Goal: Task Accomplishment & Management: Complete application form

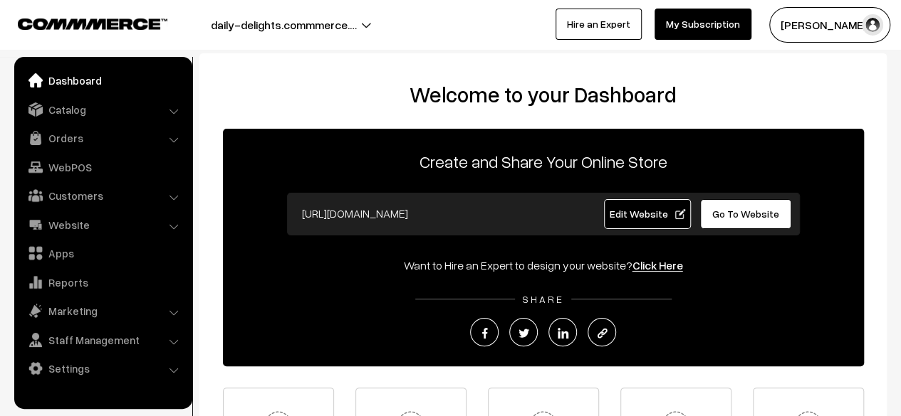
click at [174, 229] on li "Website Website Builder Authors" at bounding box center [103, 225] width 171 height 26
click at [172, 224] on li "Website Website Builder Authors" at bounding box center [103, 225] width 171 height 26
click at [119, 227] on link "Website" at bounding box center [102, 225] width 169 height 26
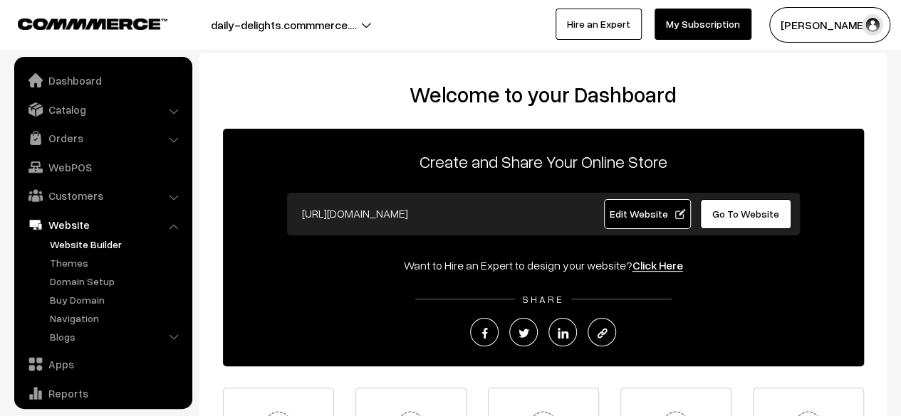
click at [81, 244] on link "Website Builder" at bounding box center [116, 244] width 141 height 15
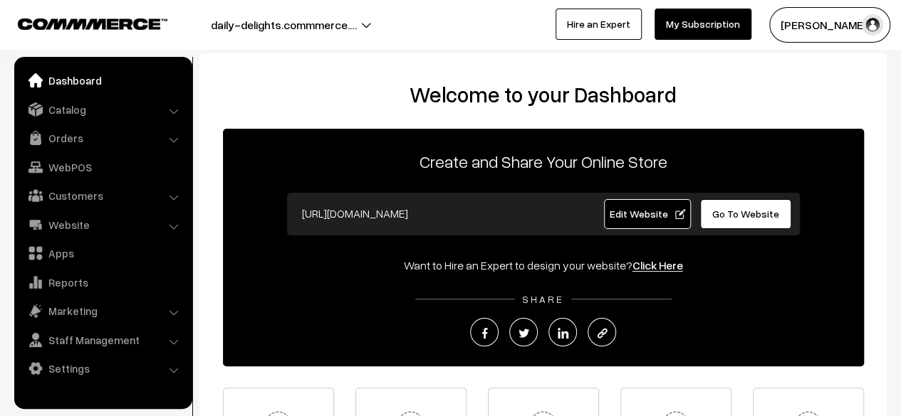
click at [170, 110] on li "Catalog Categories" at bounding box center [103, 110] width 171 height 26
click at [174, 114] on li "Catalog Categories" at bounding box center [103, 110] width 171 height 26
click at [77, 108] on link "Catalog" at bounding box center [102, 110] width 169 height 26
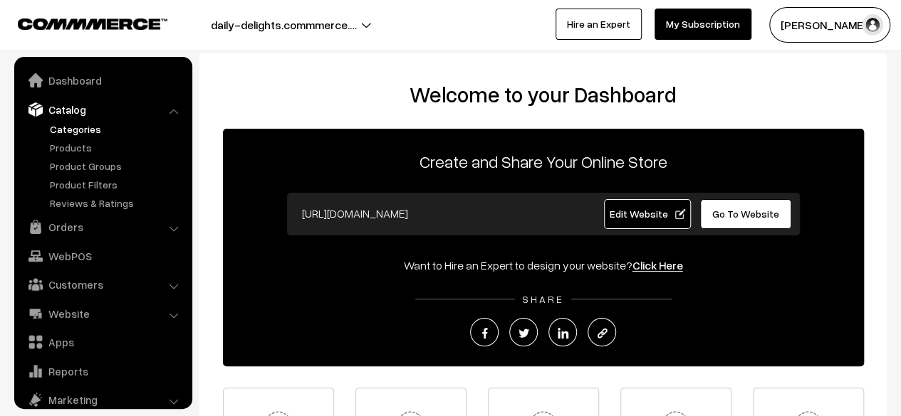
click at [78, 129] on link "Categories" at bounding box center [116, 129] width 141 height 15
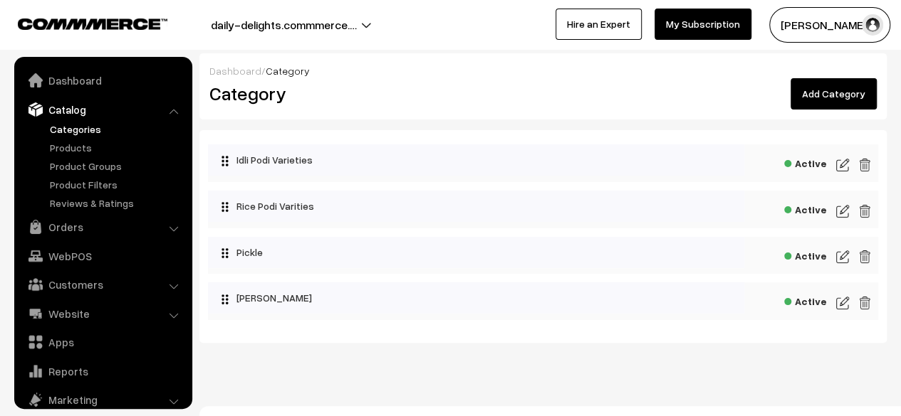
scroll to position [39, 0]
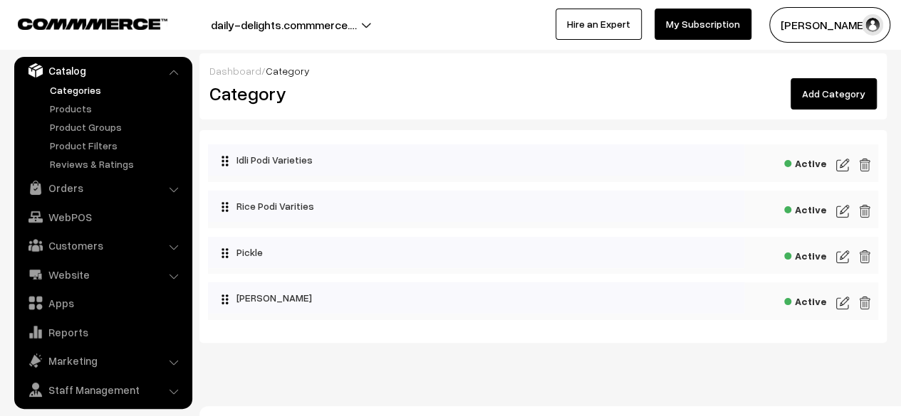
click at [834, 104] on link "Add Category" at bounding box center [833, 93] width 86 height 31
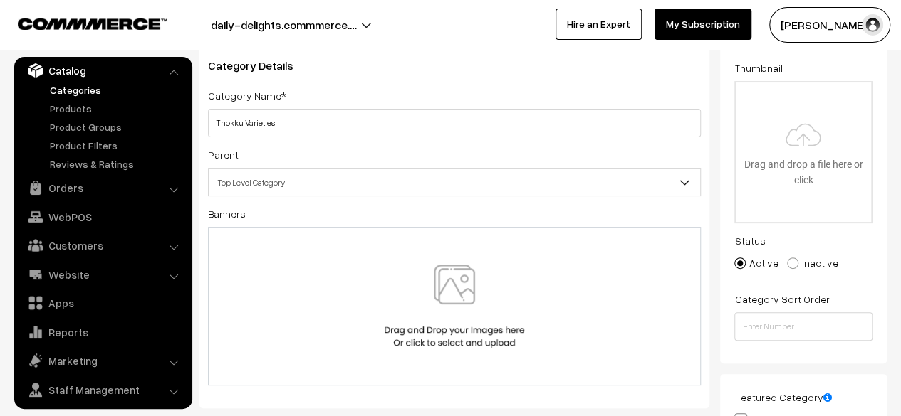
scroll to position [101, 0]
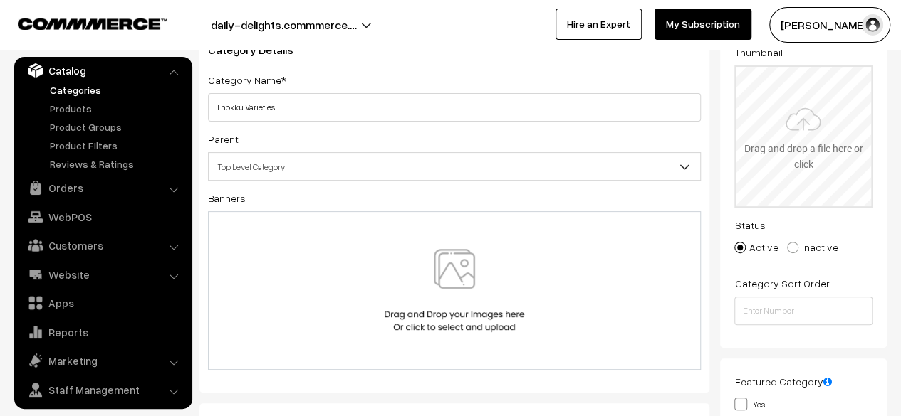
type input "Thokku Varieties"
click at [837, 139] on input "file" at bounding box center [802, 137] width 135 height 140
type input "C:\fakepath\Mudakathan Thokku.jpg"
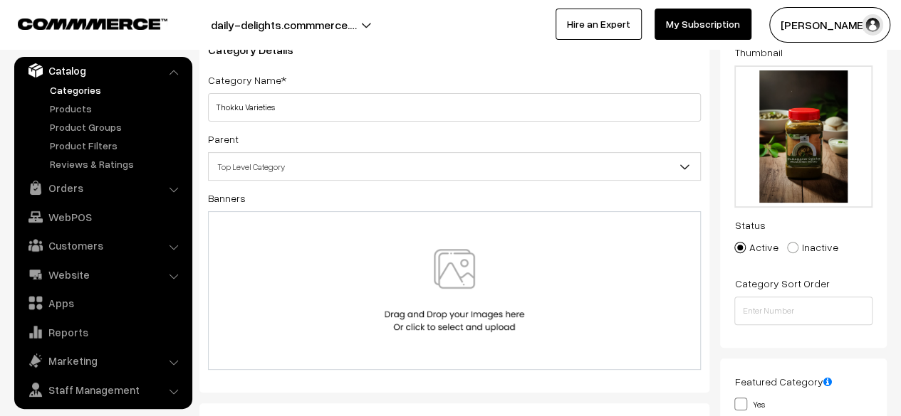
click at [459, 274] on img at bounding box center [454, 290] width 147 height 83
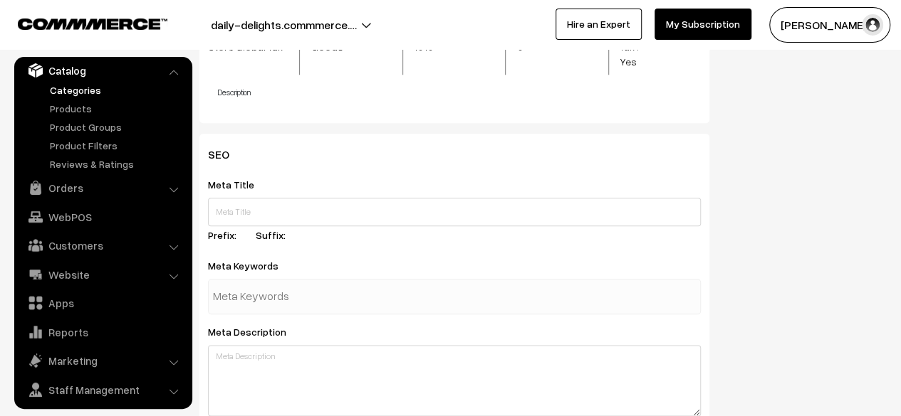
scroll to position [0, 0]
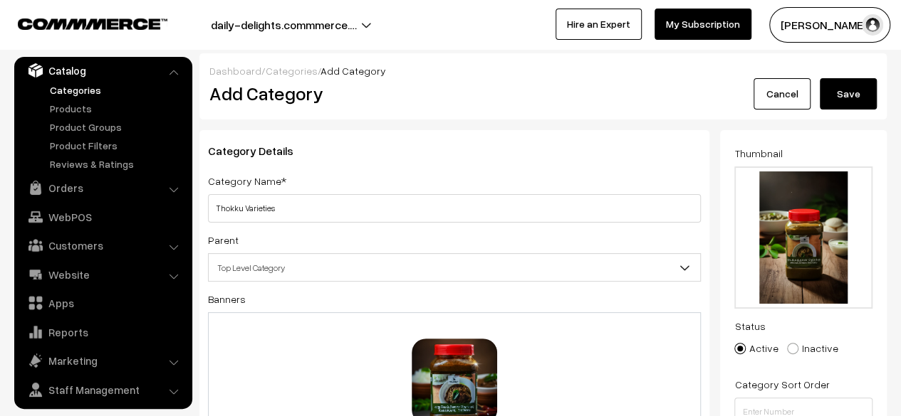
click at [841, 95] on button "Save" at bounding box center [847, 93] width 57 height 31
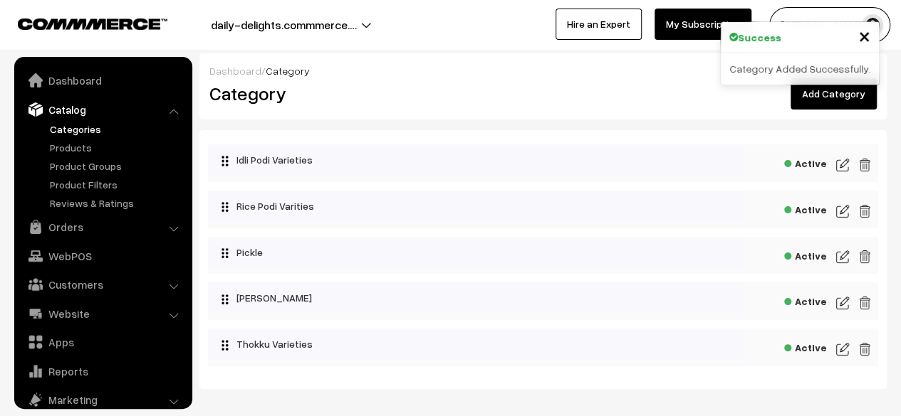
scroll to position [39, 0]
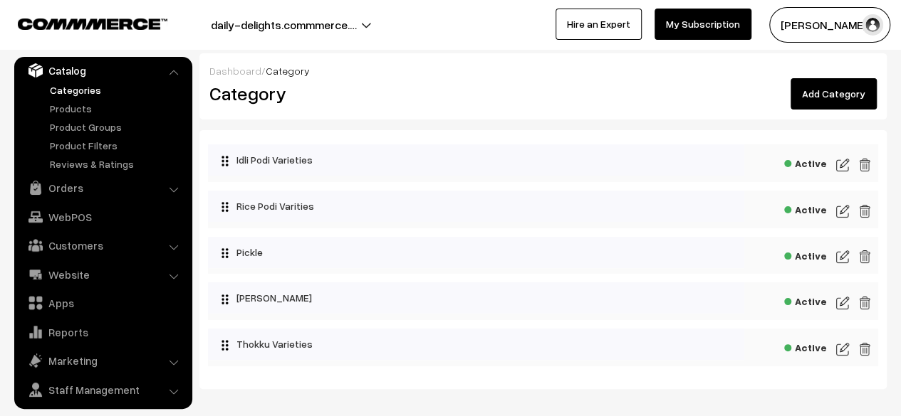
click at [839, 300] on img at bounding box center [842, 303] width 13 height 17
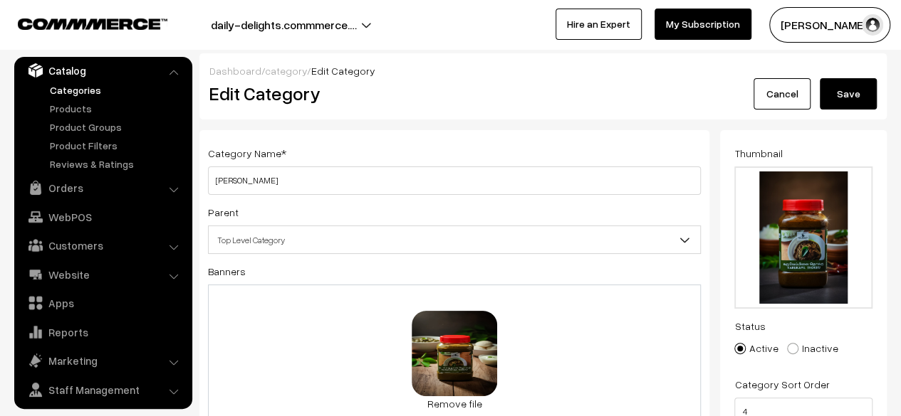
drag, startPoint x: 0, startPoint y: 0, endPoint x: 905, endPoint y: 26, distance: 905.2
click at [900, 26] on html "Thank you for showing interest. Our team will call you shortly. Close daily-del…" at bounding box center [450, 208] width 901 height 416
click at [843, 94] on button "Save" at bounding box center [847, 93] width 57 height 31
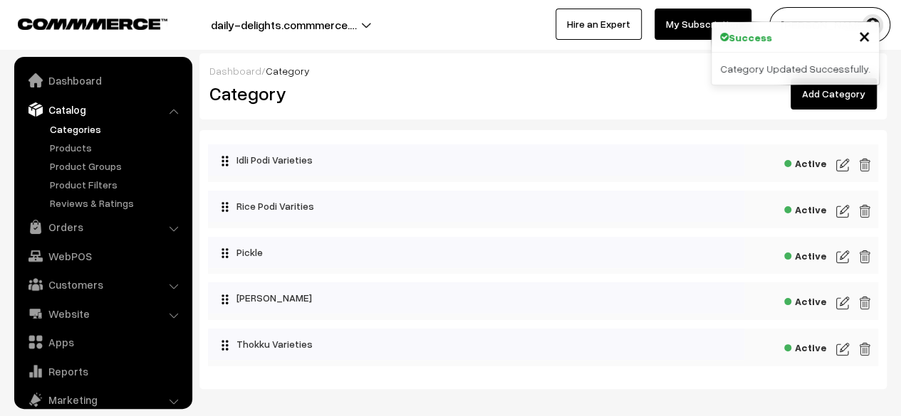
scroll to position [39, 0]
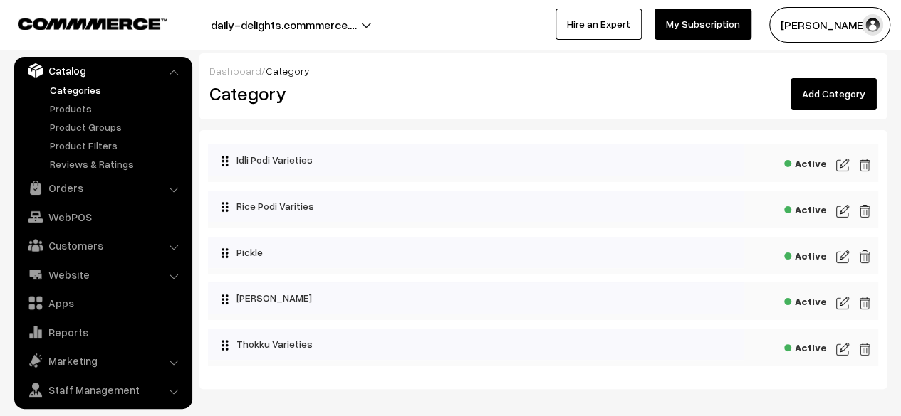
click at [843, 303] on img at bounding box center [842, 303] width 13 height 17
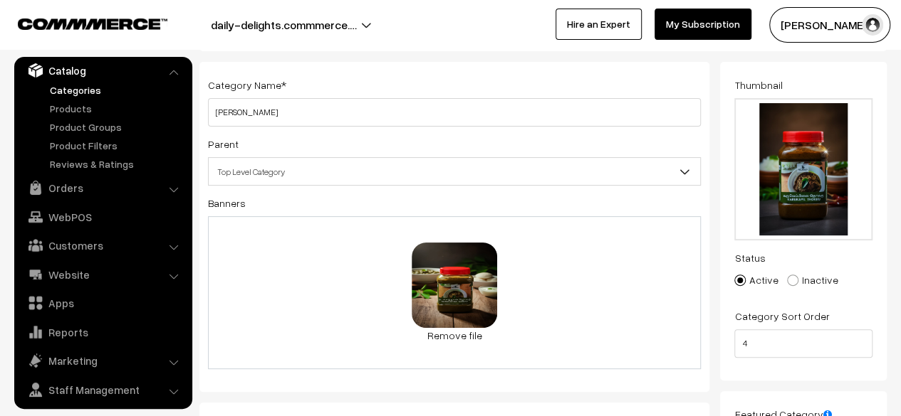
scroll to position [63, 0]
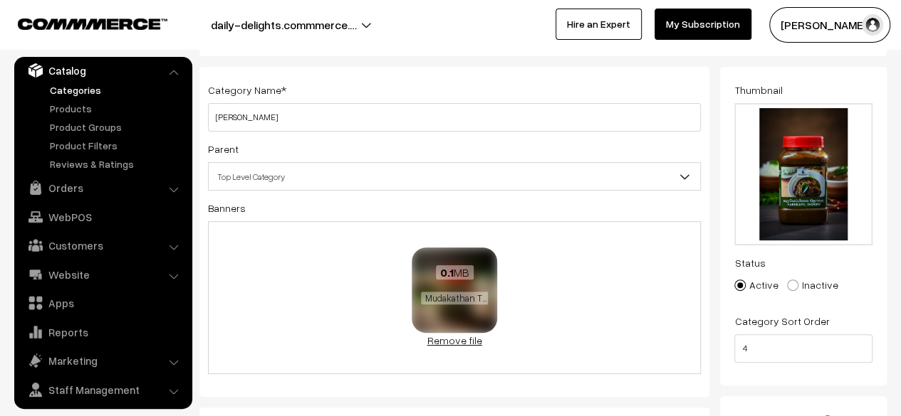
click at [453, 344] on link "Remove file" at bounding box center [453, 340] width 85 height 15
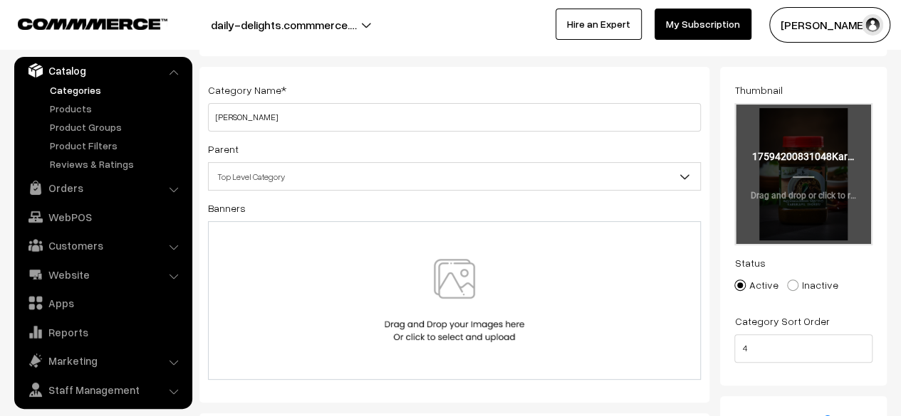
click at [799, 172] on input "file" at bounding box center [802, 175] width 135 height 140
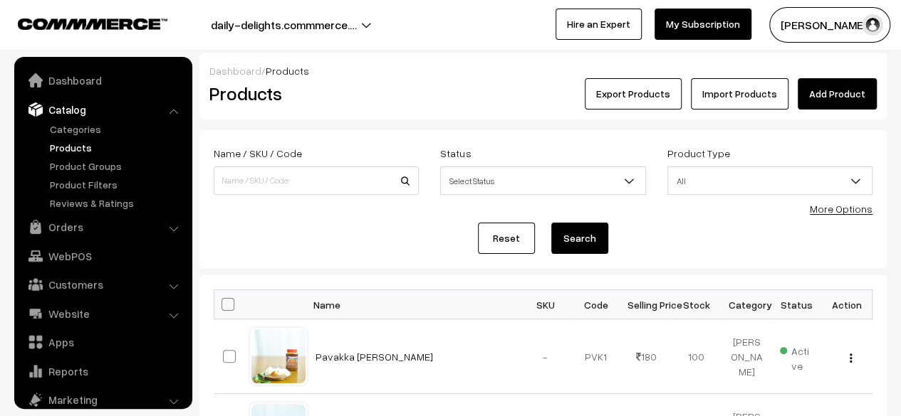
scroll to position [39, 0]
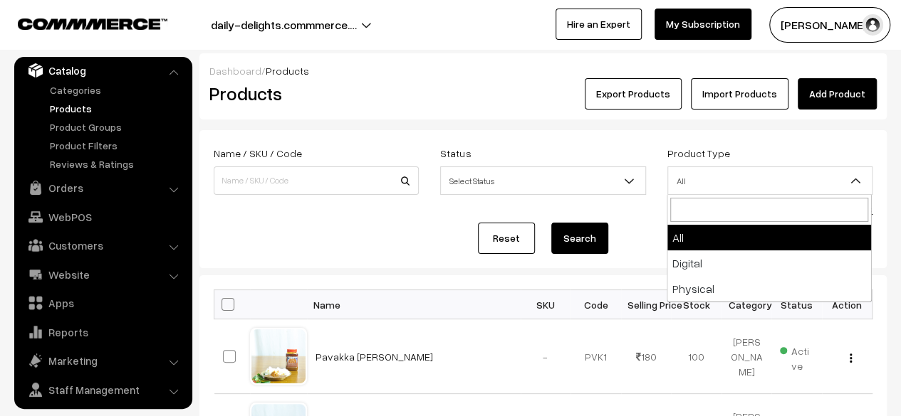
click at [697, 179] on span "All" at bounding box center [770, 181] width 204 height 25
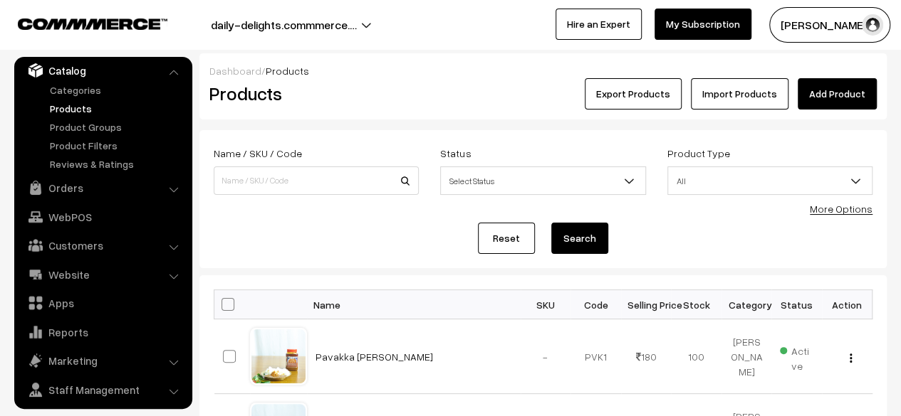
click at [697, 179] on span "All" at bounding box center [770, 181] width 204 height 25
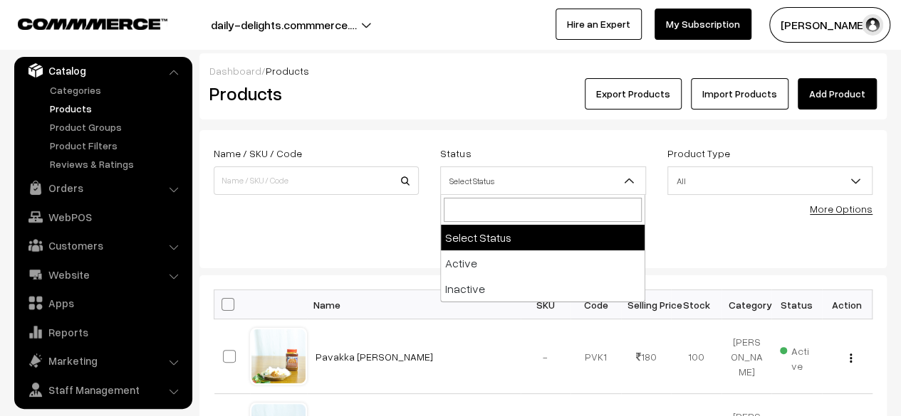
click at [572, 189] on span "Select Status" at bounding box center [543, 181] width 204 height 25
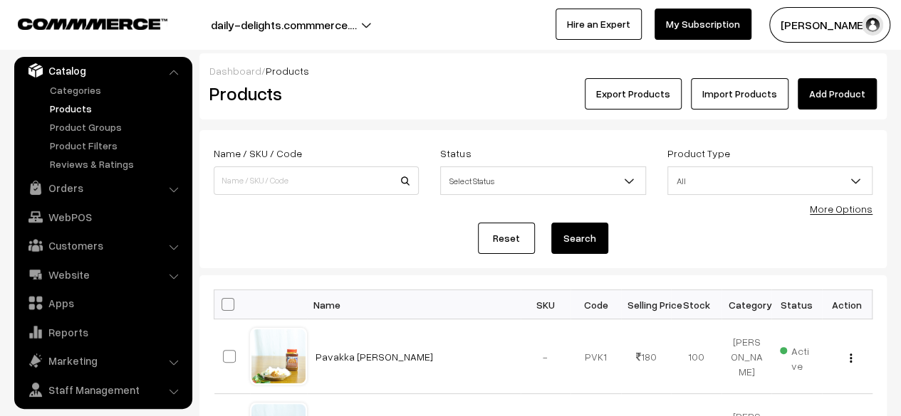
click at [572, 189] on span "Select Status" at bounding box center [543, 181] width 204 height 25
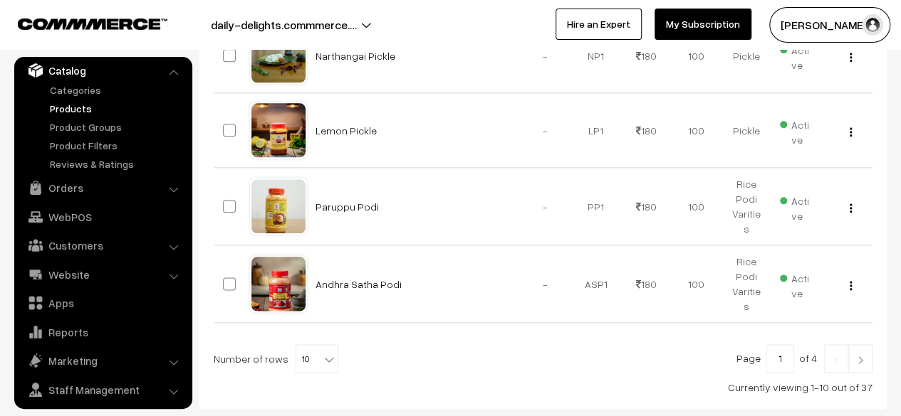
scroll to position [743, 0]
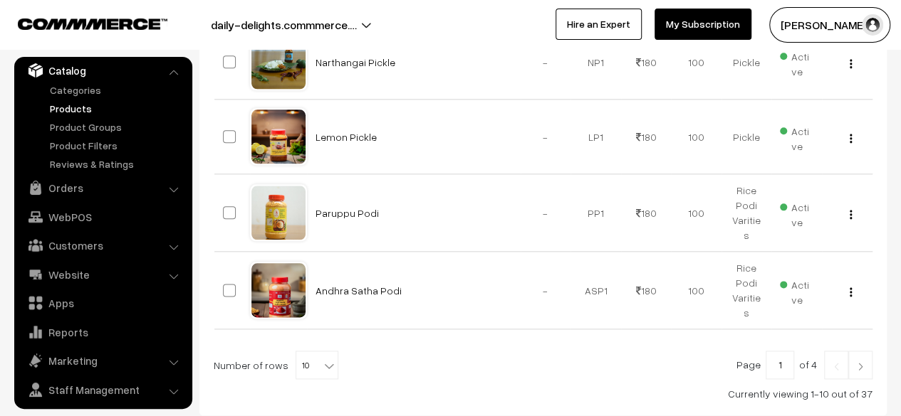
click at [863, 362] on link at bounding box center [860, 365] width 24 height 28
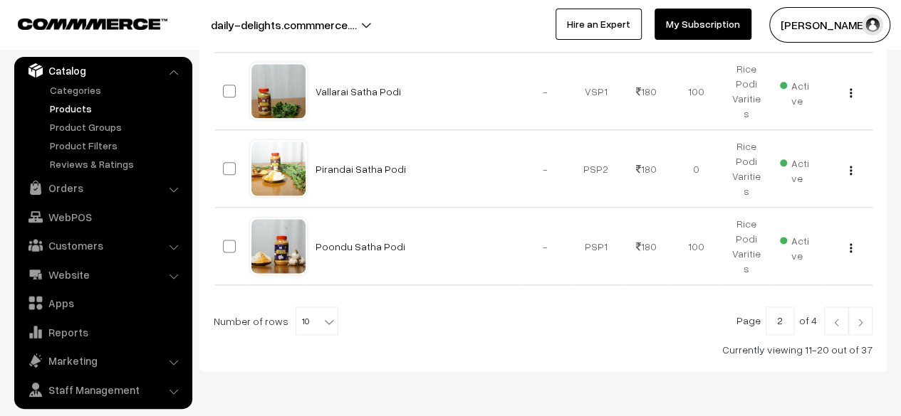
scroll to position [808, 0]
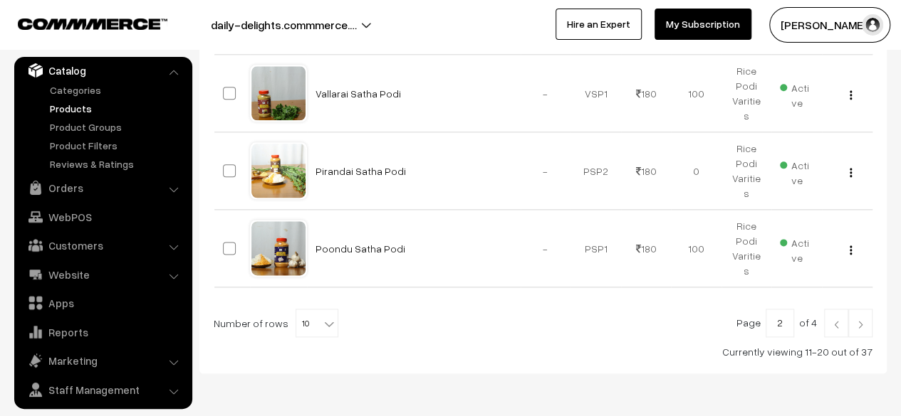
click at [864, 309] on link at bounding box center [860, 323] width 24 height 28
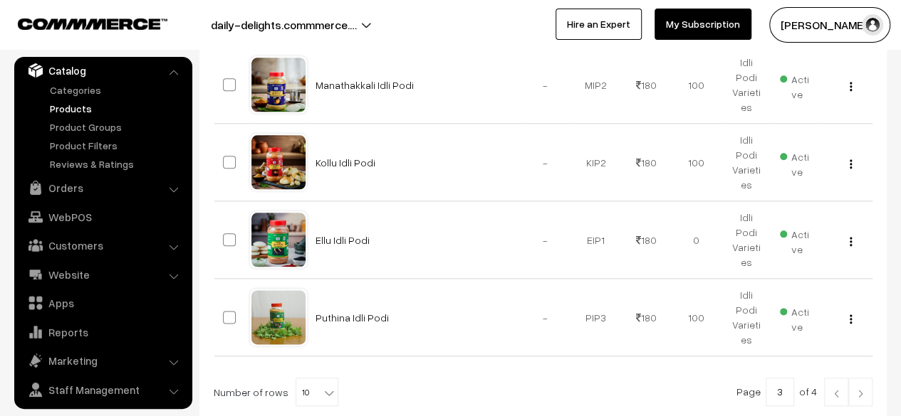
scroll to position [826, 0]
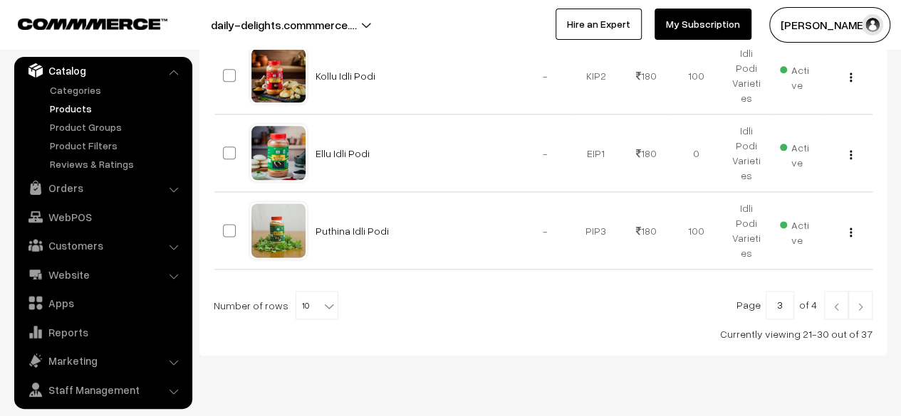
click at [864, 303] on img at bounding box center [860, 307] width 13 height 9
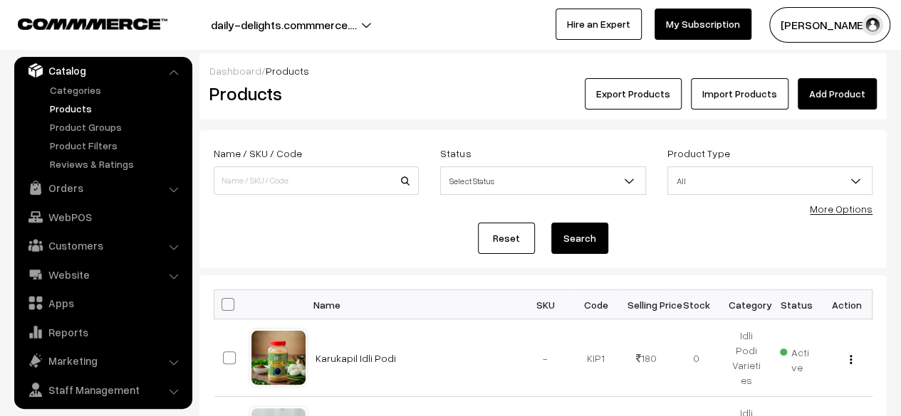
click at [832, 98] on link "Add Product" at bounding box center [836, 93] width 79 height 31
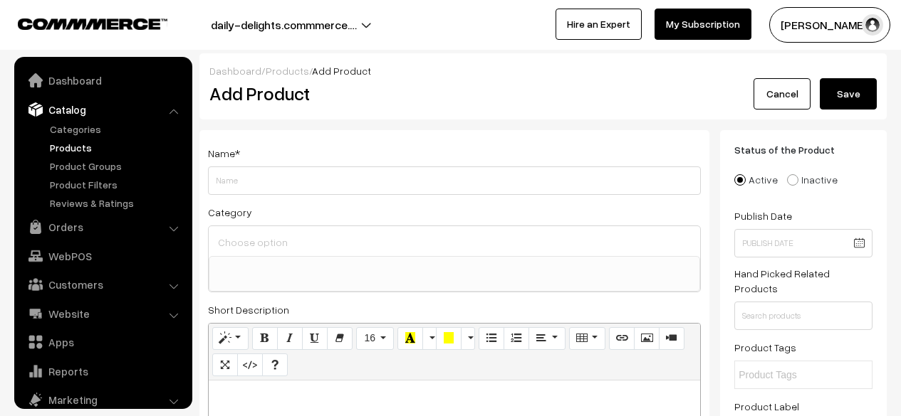
select select
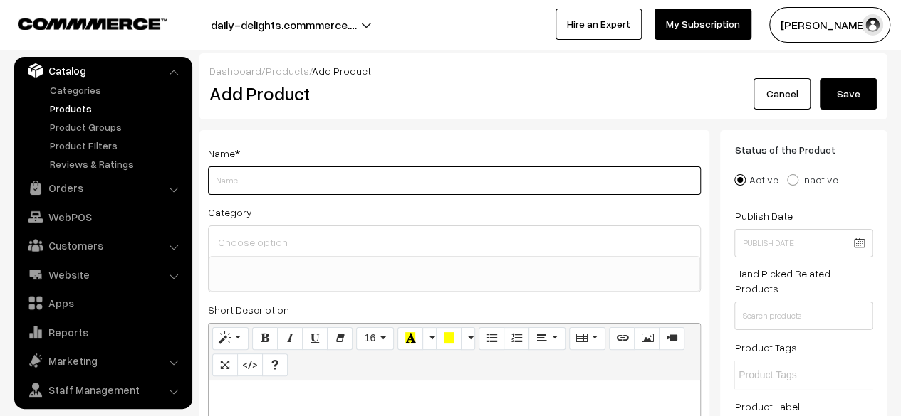
paste input "[PERSON_NAME]"
type input "[PERSON_NAME]"
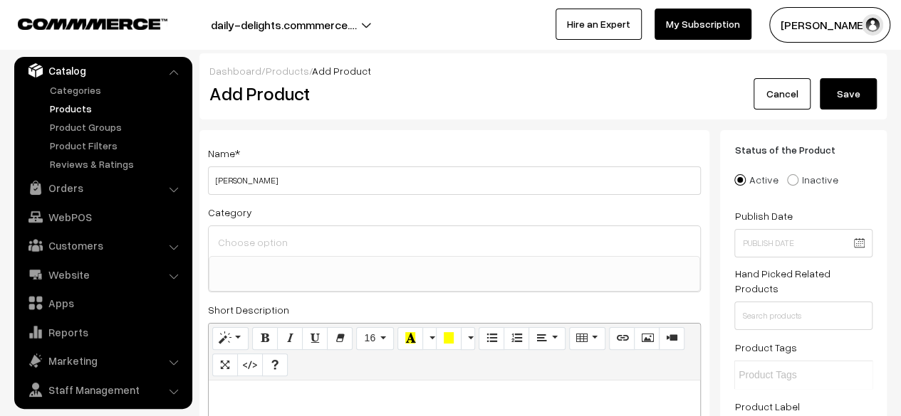
click at [289, 256] on span at bounding box center [454, 274] width 491 height 36
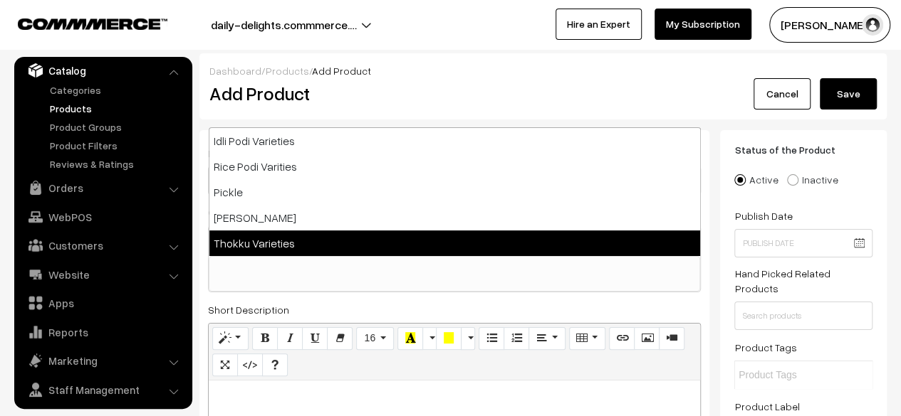
select select "6"
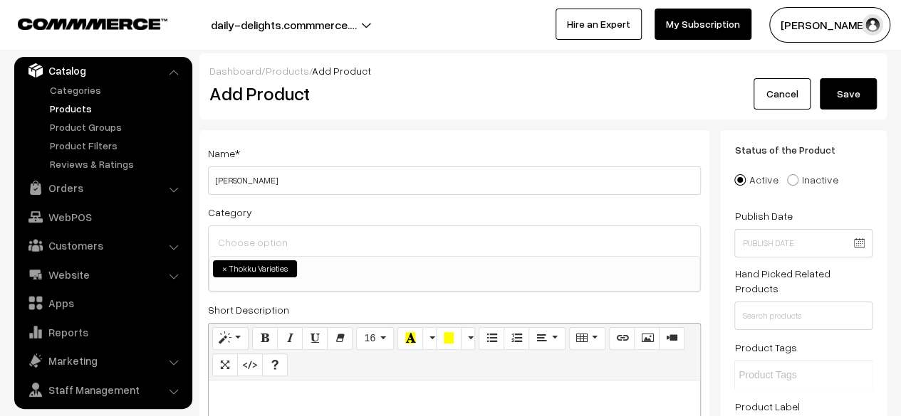
scroll to position [364, 0]
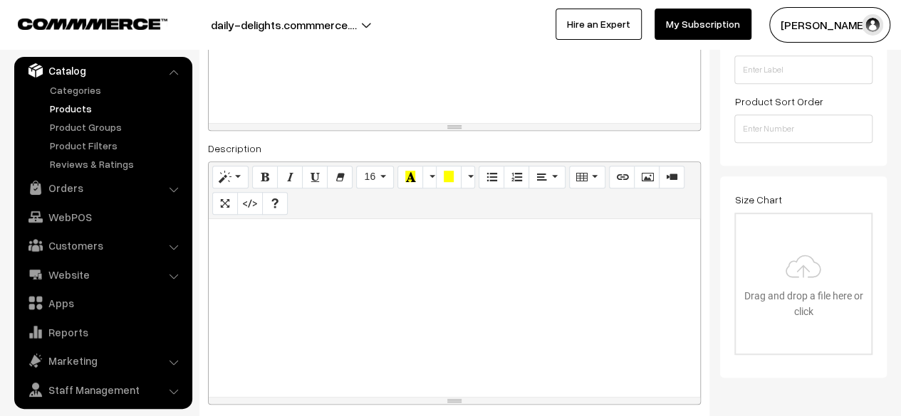
click at [357, 256] on div at bounding box center [454, 308] width 491 height 178
paste div
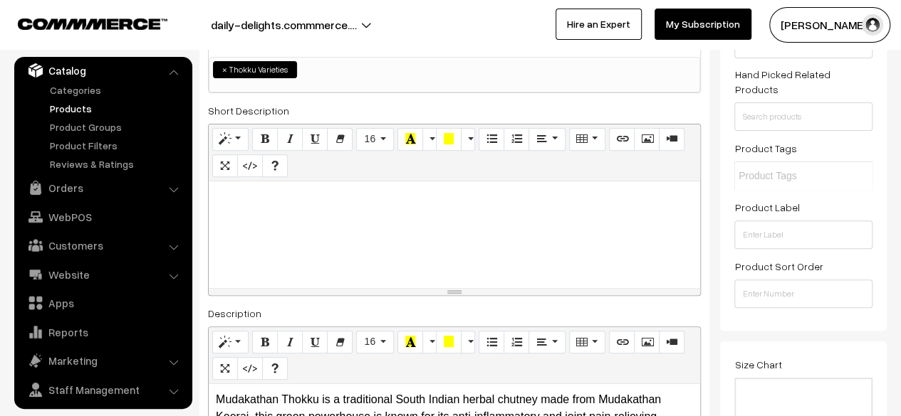
scroll to position [182, 0]
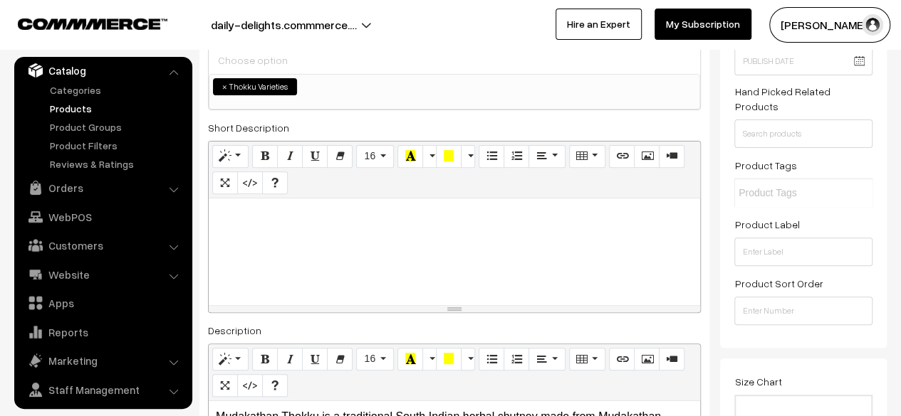
click at [575, 226] on div at bounding box center [454, 252] width 491 height 107
paste div
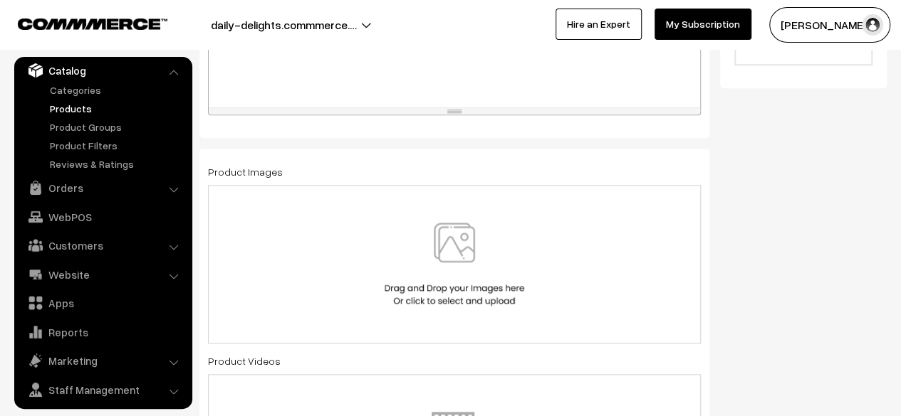
scroll to position [691, 0]
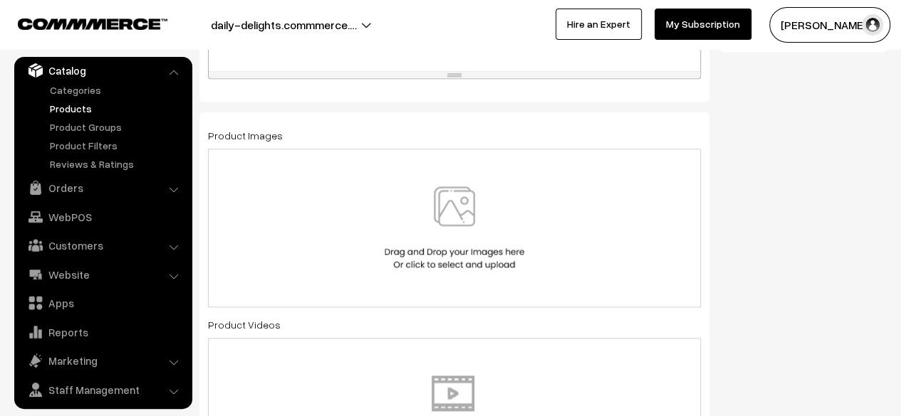
click at [458, 199] on img at bounding box center [454, 228] width 147 height 83
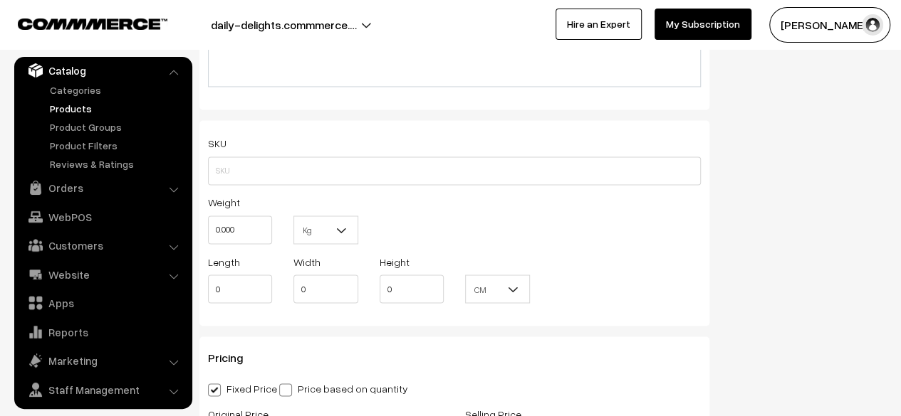
scroll to position [1115, 0]
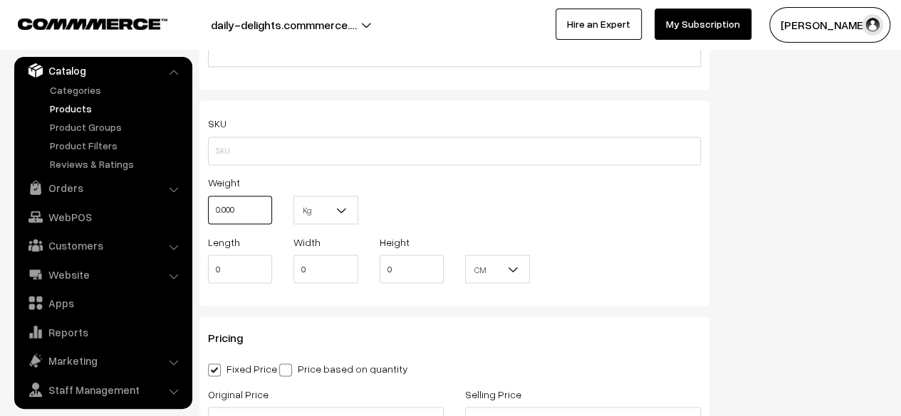
click at [254, 209] on input "0.000" at bounding box center [240, 210] width 64 height 28
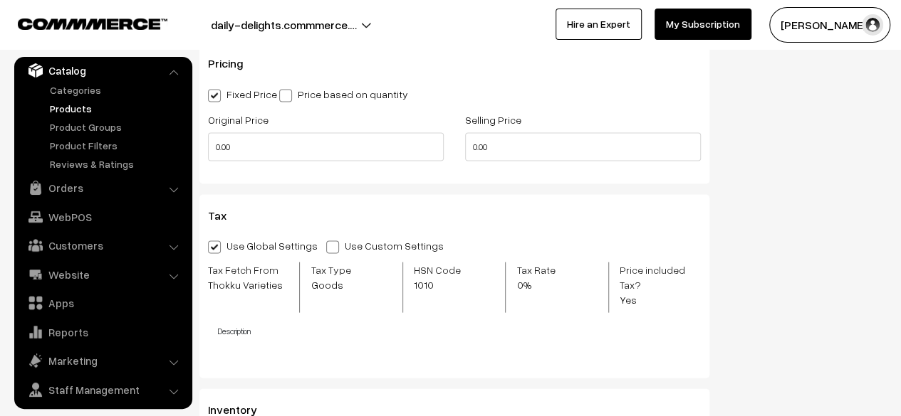
scroll to position [1395, 0]
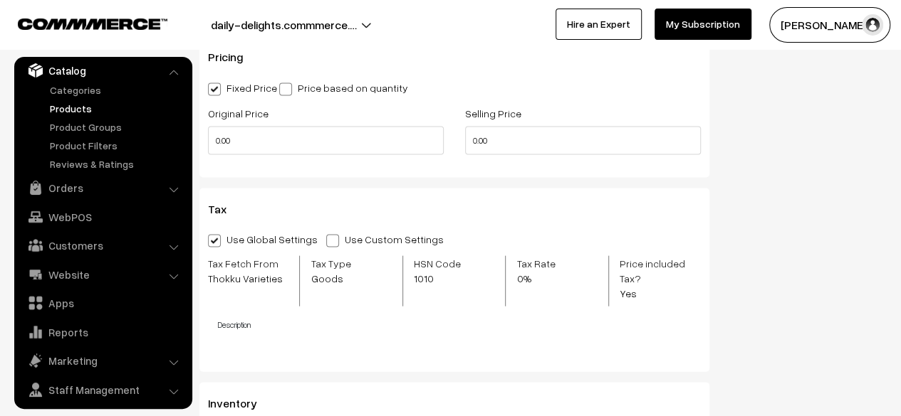
type input "0.30"
click at [388, 122] on div "Original Price 0.00" at bounding box center [326, 130] width 236 height 51
click at [384, 137] on input "0.00" at bounding box center [326, 141] width 236 height 28
type input "0"
type input "130"
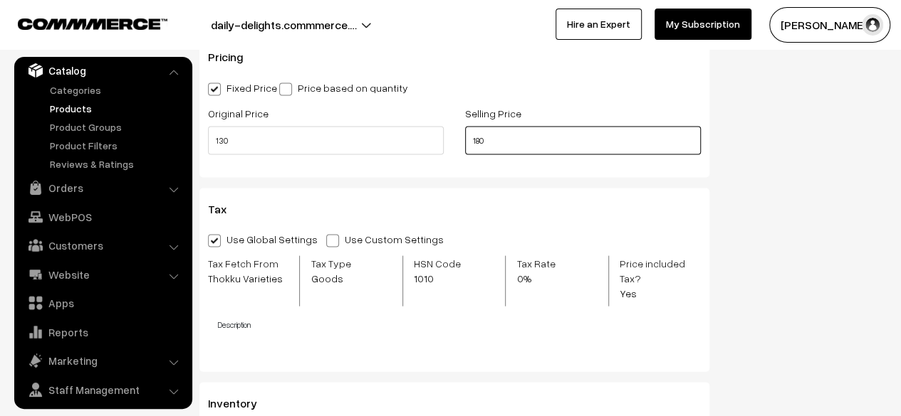
scroll to position [1760, 0]
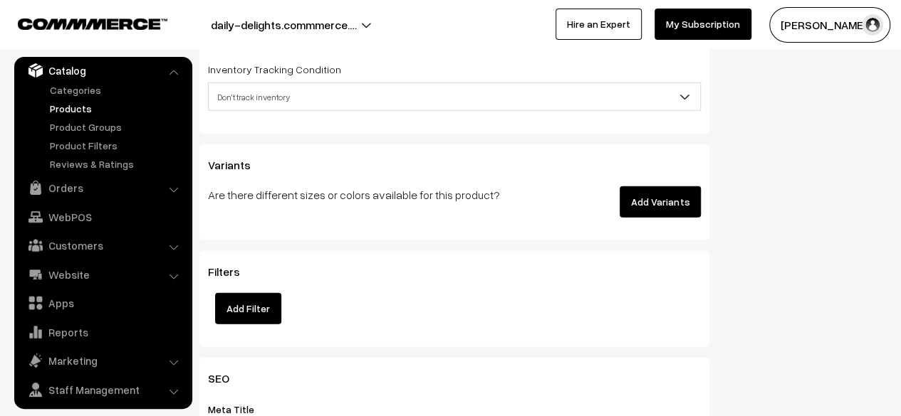
type input "180"
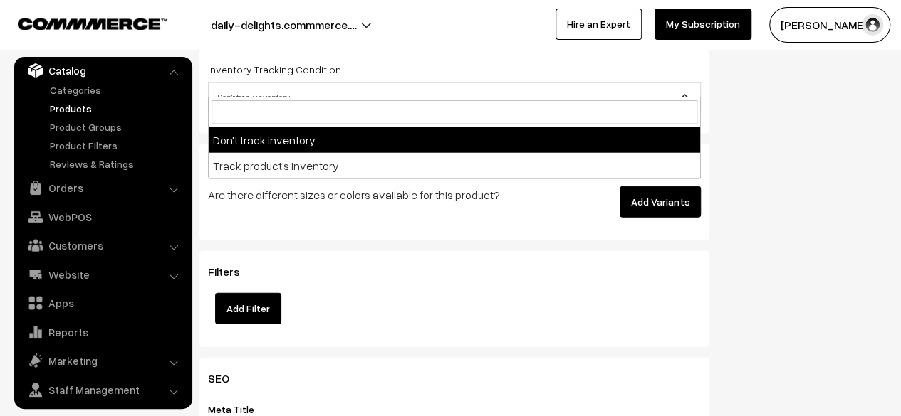
click at [303, 85] on span "Don't track inventory" at bounding box center [454, 97] width 491 height 25
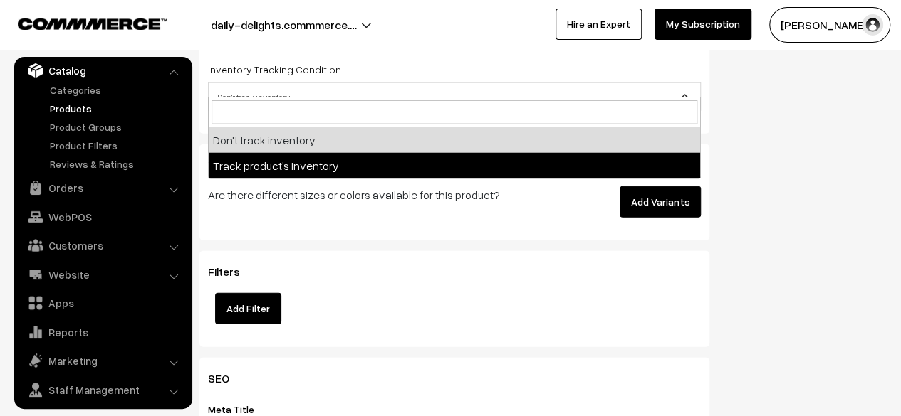
select select "2"
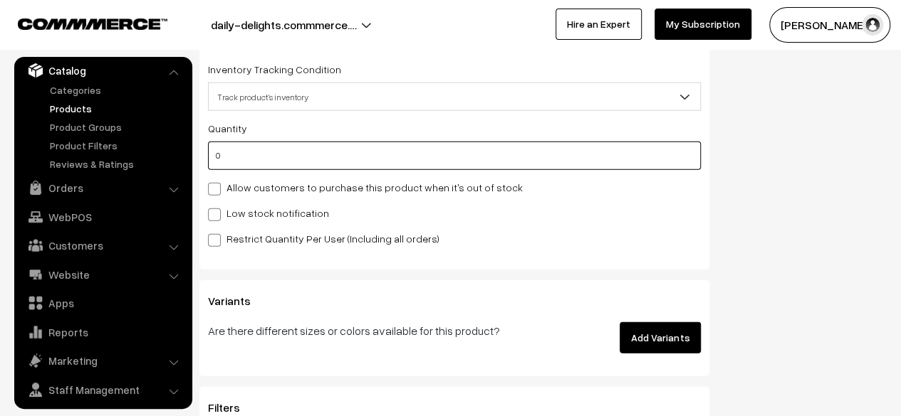
click at [240, 147] on input "0" at bounding box center [454, 156] width 493 height 28
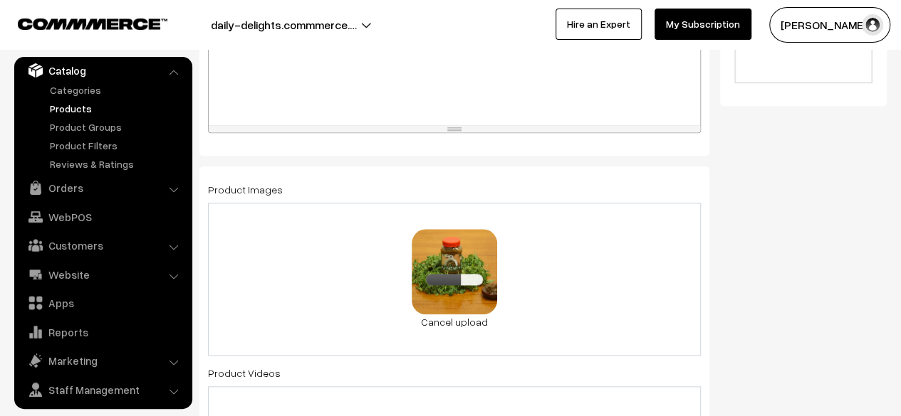
scroll to position [730, 0]
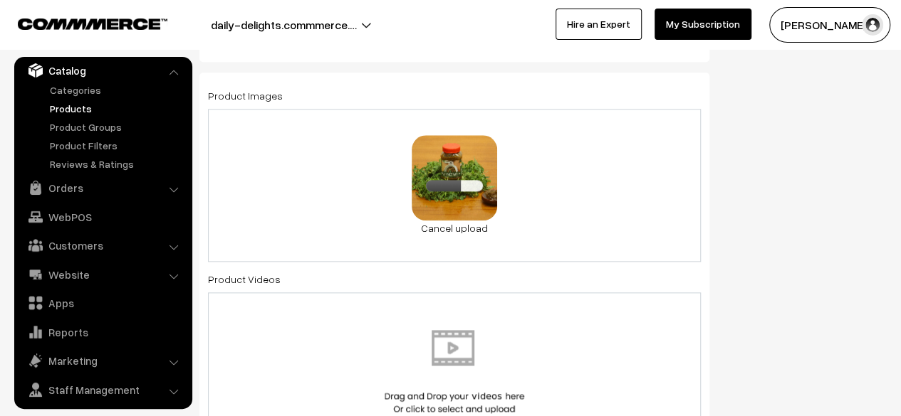
type input "100"
click at [551, 202] on div "1.2 MB 0C0A7967a.JPG Check Error Cancel upload" at bounding box center [454, 185] width 493 height 153
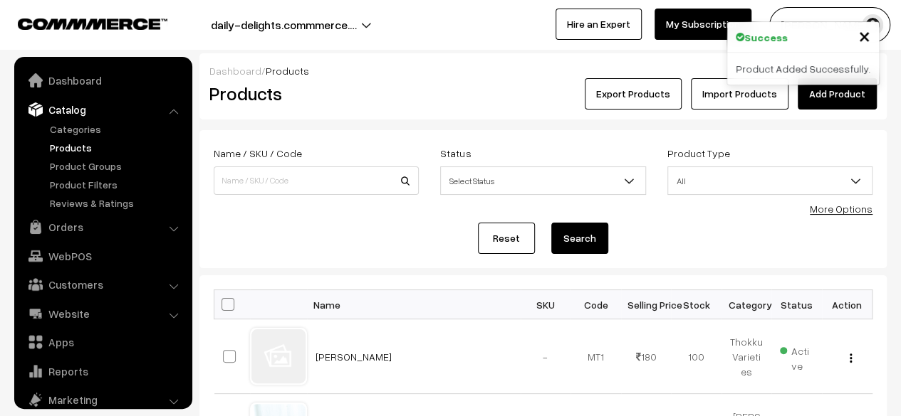
scroll to position [39, 0]
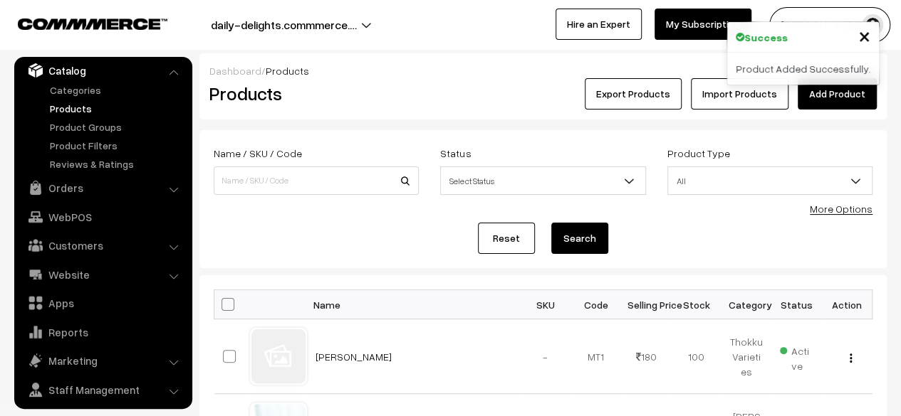
click at [845, 101] on link "Add Product" at bounding box center [836, 93] width 79 height 31
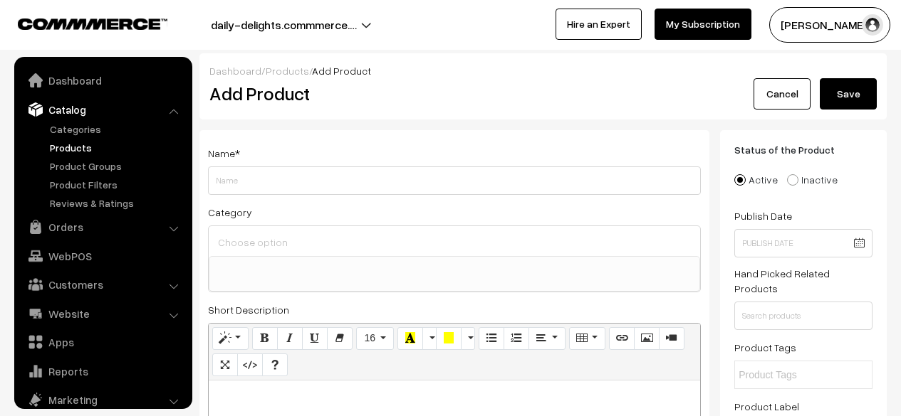
select select
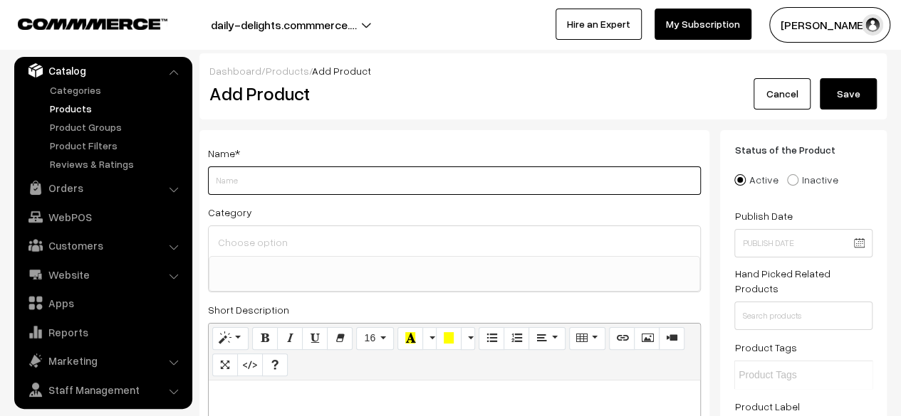
paste input "Puliyotharai Thokku"
type input "Puliyotharai Thokku"
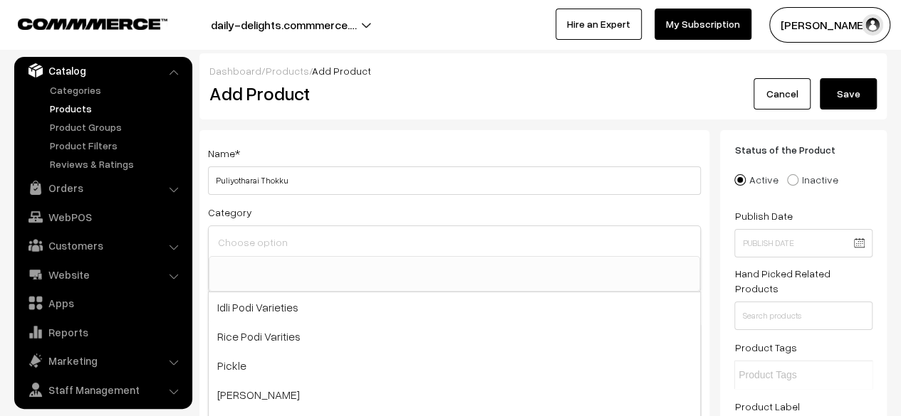
click at [251, 244] on input at bounding box center [454, 242] width 480 height 21
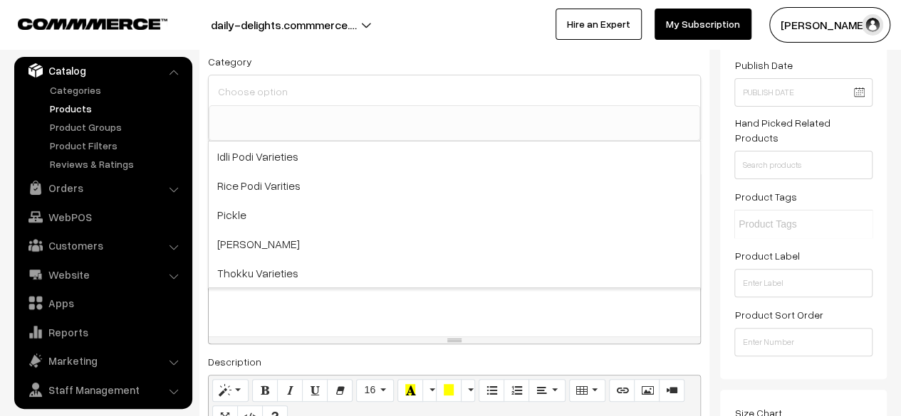
scroll to position [157, 0]
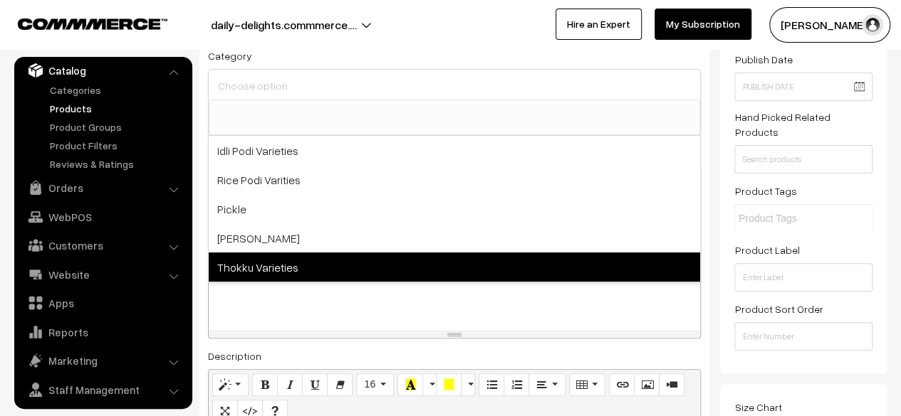
click at [243, 263] on span "Thokku Varieties" at bounding box center [454, 267] width 491 height 29
select select "6"
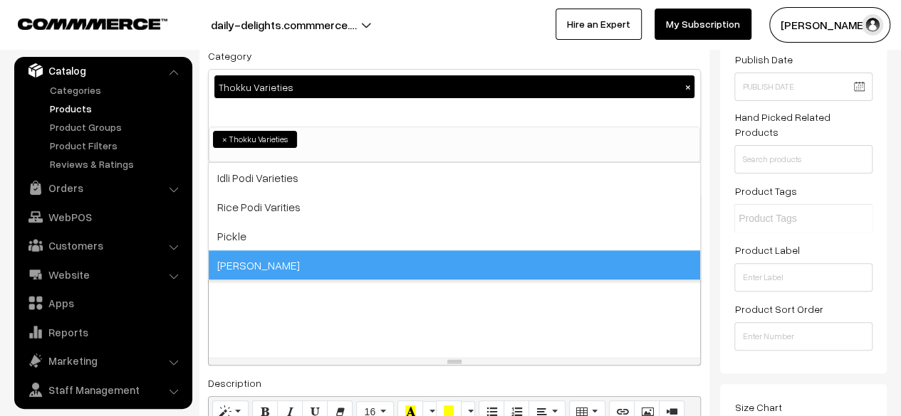
scroll to position [12, 0]
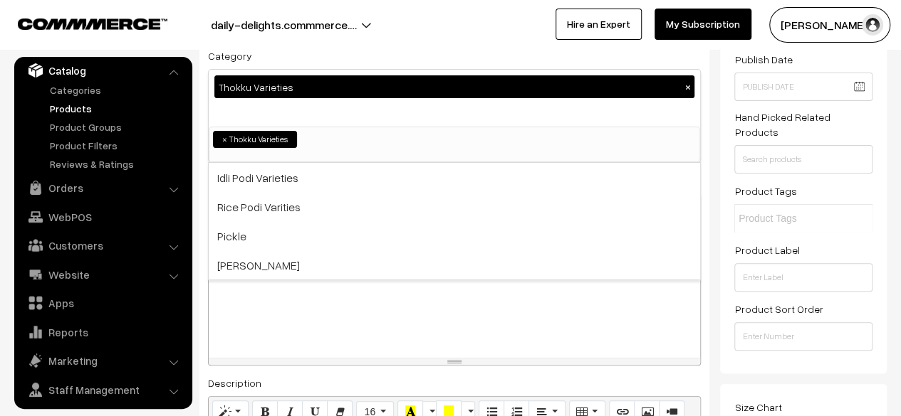
click at [285, 349] on div at bounding box center [454, 304] width 491 height 107
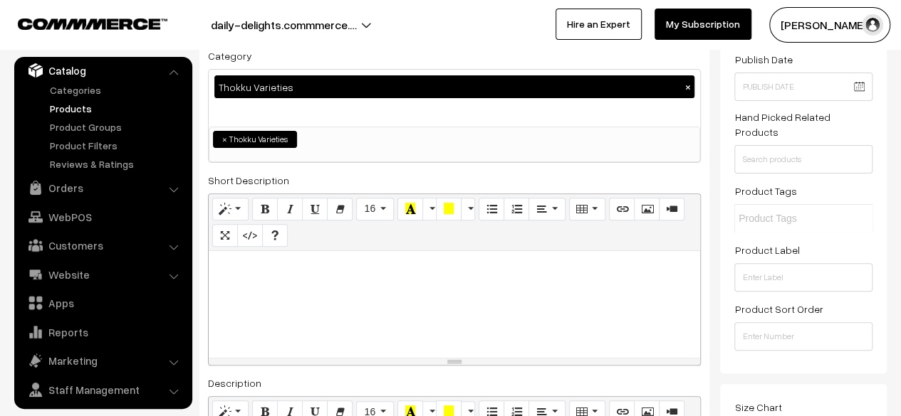
paste div
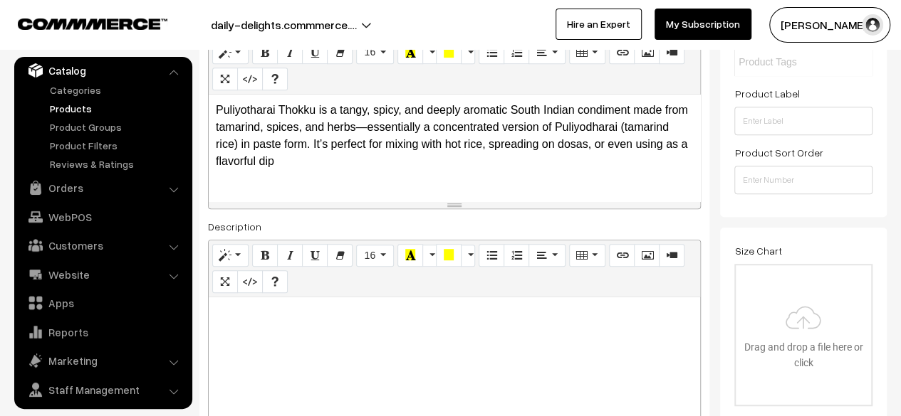
scroll to position [347, 0]
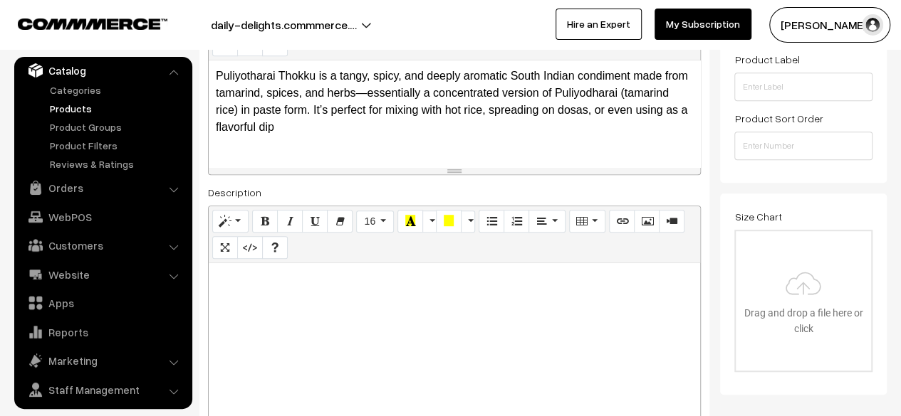
click at [500, 283] on p at bounding box center [454, 279] width 477 height 17
paste div
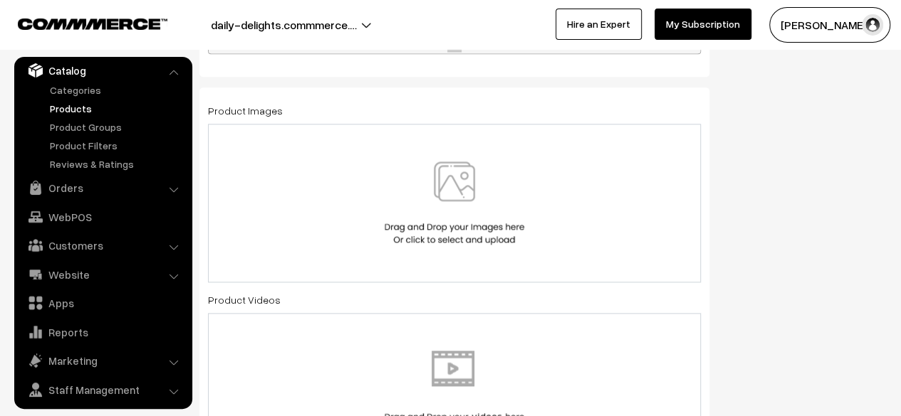
scroll to position [749, 0]
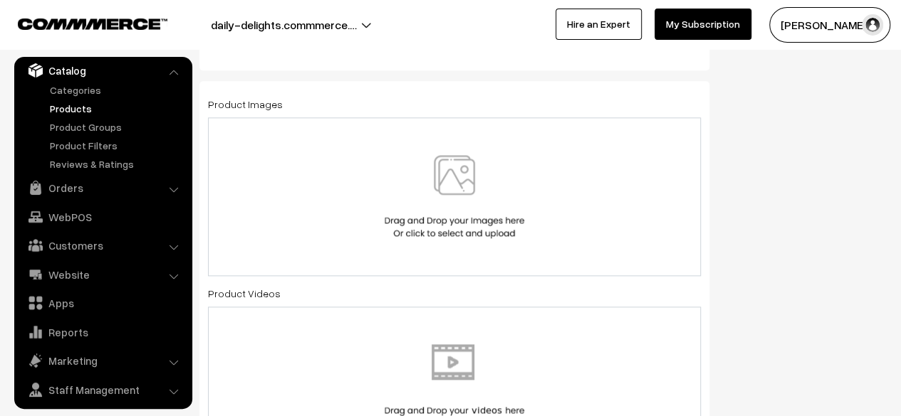
click at [449, 182] on img at bounding box center [454, 196] width 147 height 83
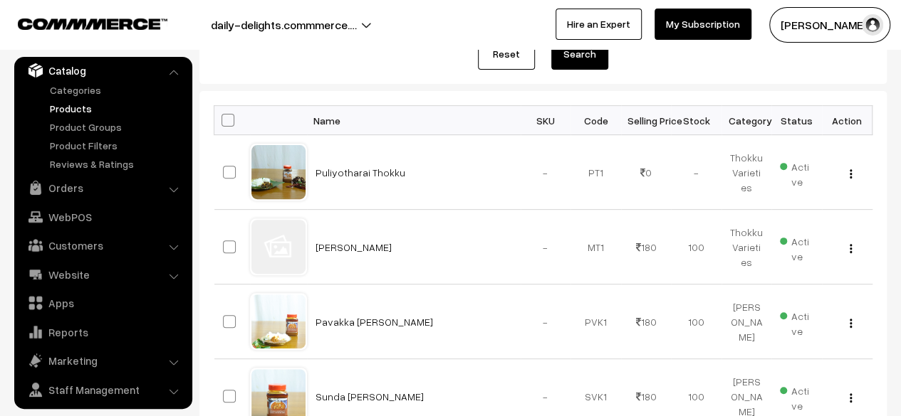
scroll to position [189, 0]
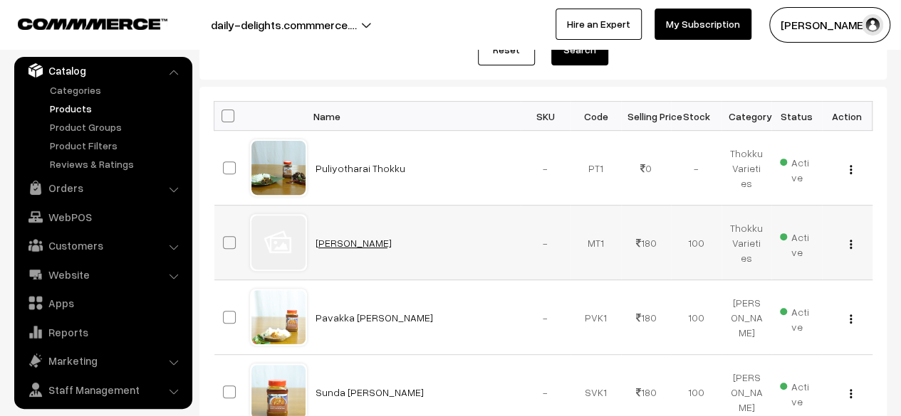
click at [355, 241] on link "[PERSON_NAME]" at bounding box center [353, 243] width 76 height 12
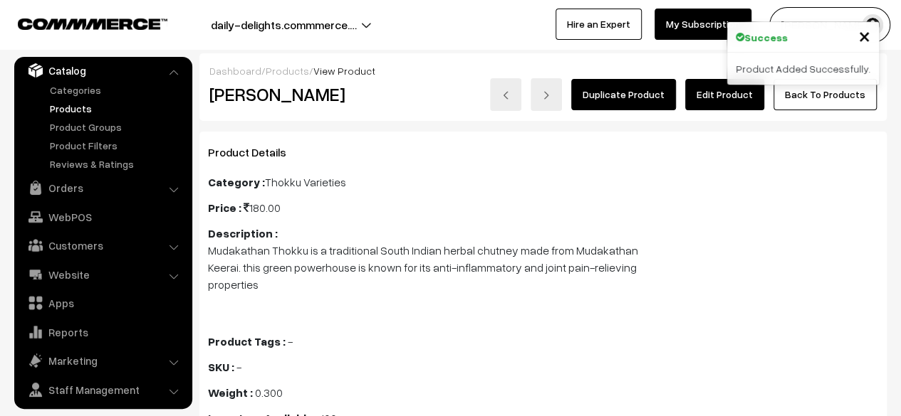
click at [725, 98] on link "Edit Product" at bounding box center [724, 94] width 79 height 31
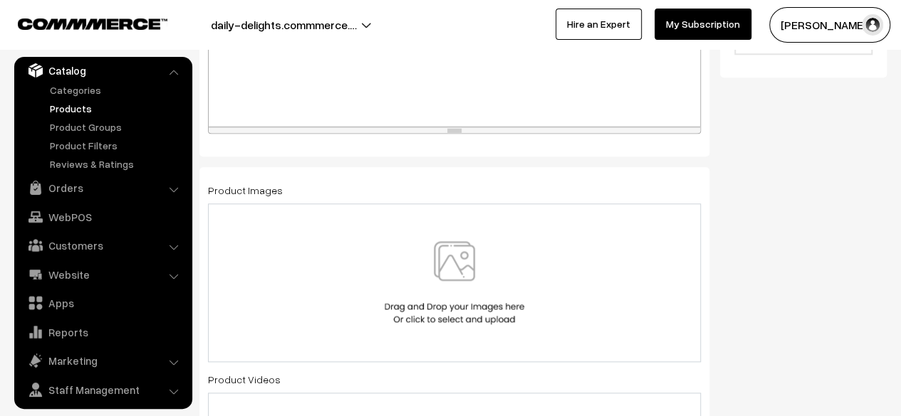
scroll to position [731, 0]
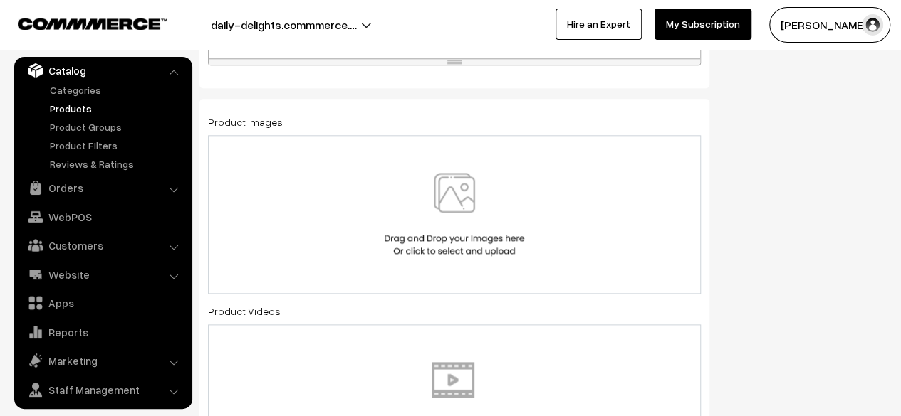
click at [458, 216] on img at bounding box center [454, 214] width 147 height 83
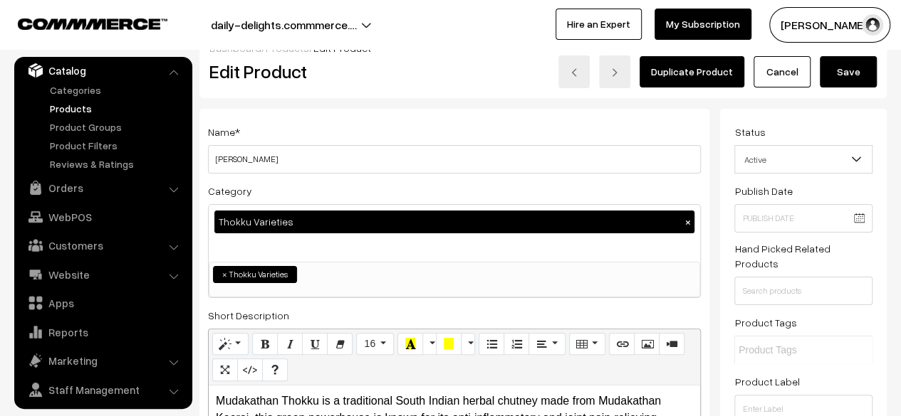
scroll to position [0, 0]
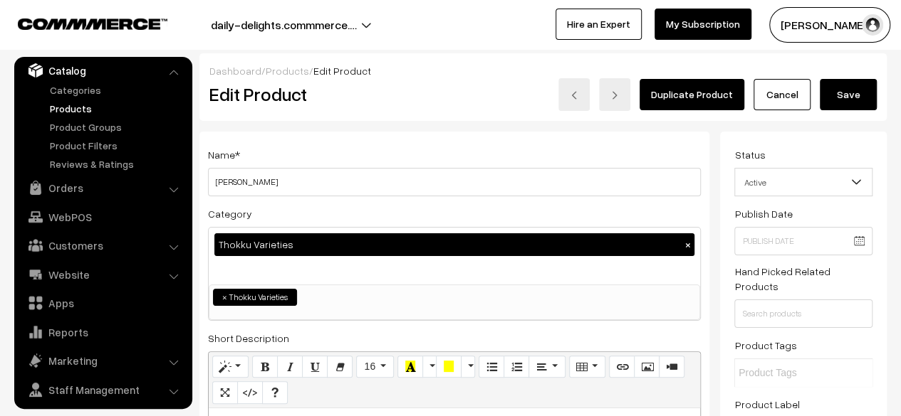
click at [850, 104] on button "Save" at bounding box center [847, 94] width 57 height 31
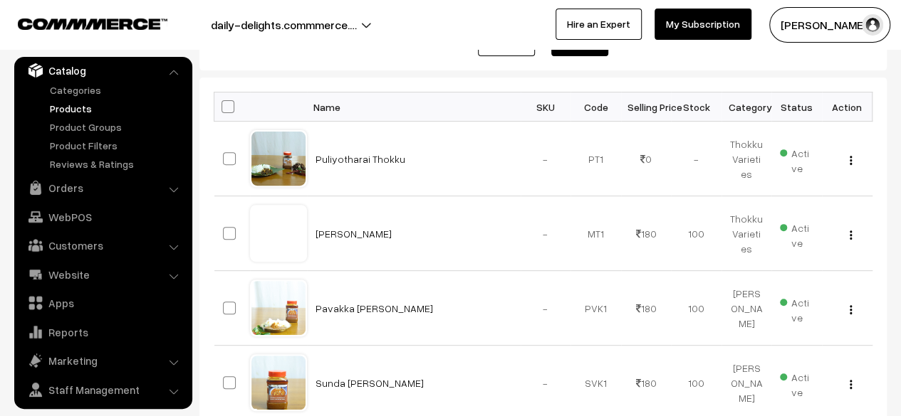
scroll to position [209, 0]
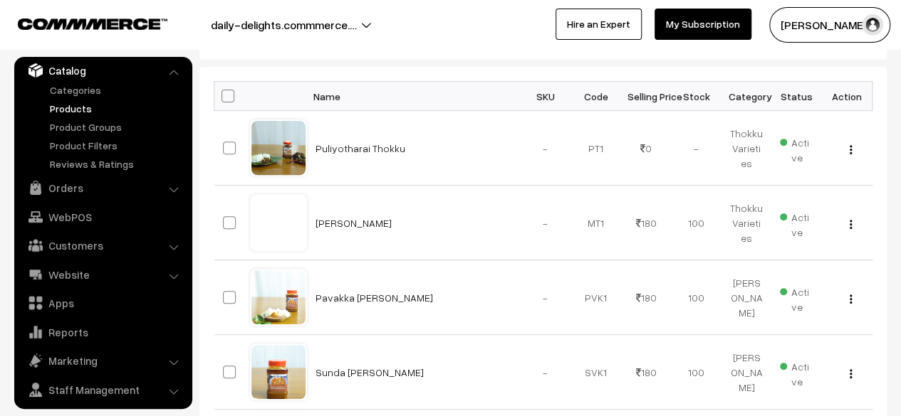
click at [900, 164] on html "Thank you for showing interest. Our team will call you shortly. Close daily-del…" at bounding box center [450, -1] width 901 height 416
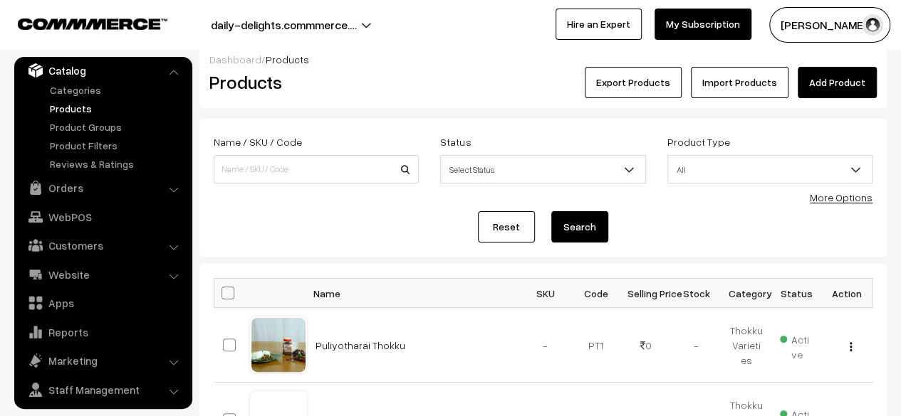
scroll to position [0, 0]
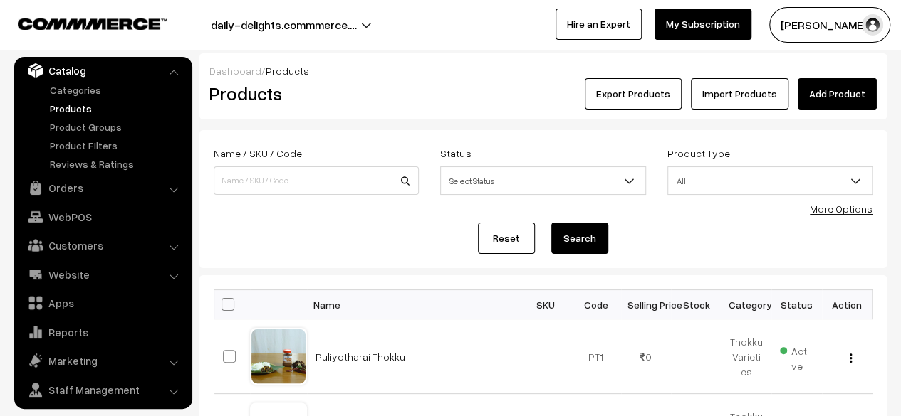
click at [837, 86] on link "Add Product" at bounding box center [836, 93] width 79 height 31
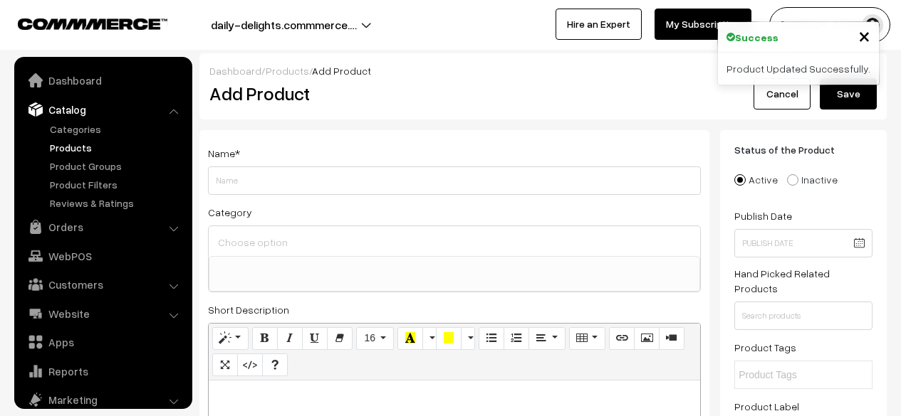
select select
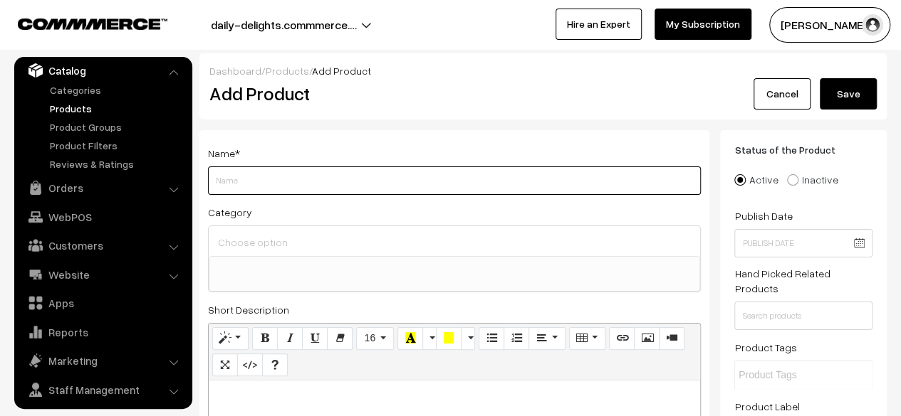
click at [298, 174] on input "Weight" at bounding box center [454, 181] width 493 height 28
paste input "Karukapil Thokku"
type input "Karukapil Thokku"
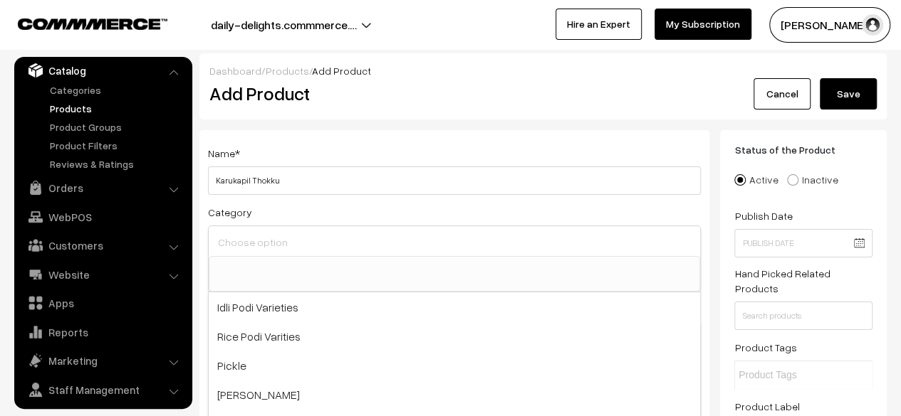
click at [276, 238] on input at bounding box center [454, 242] width 480 height 21
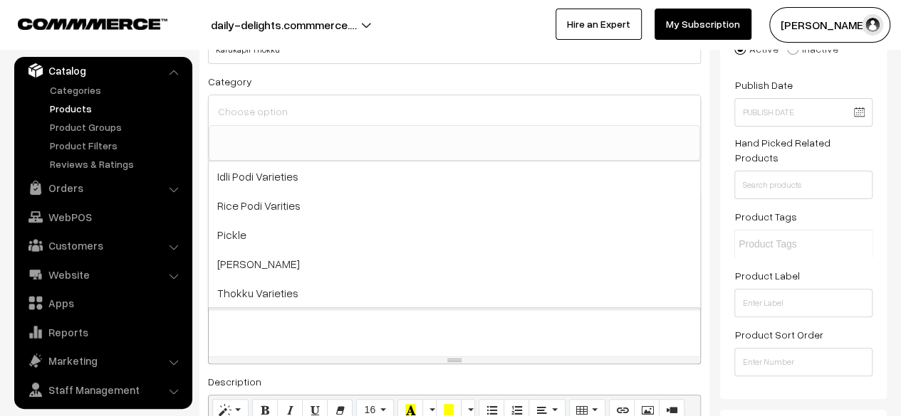
scroll to position [147, 0]
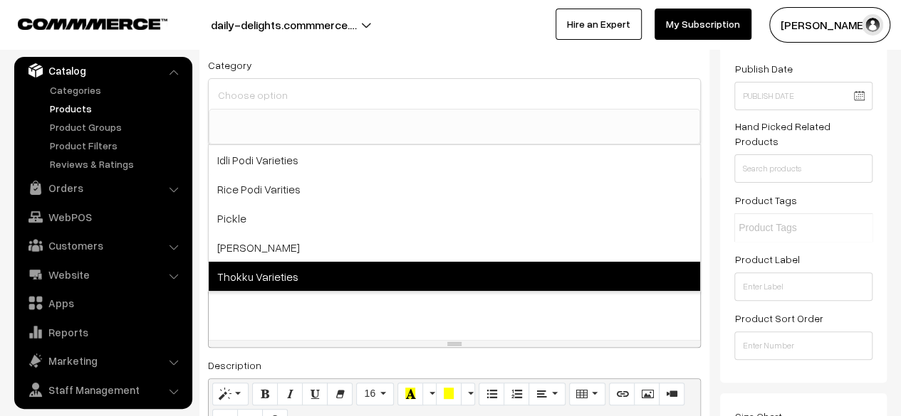
click at [314, 276] on span "Thokku Varieties" at bounding box center [454, 276] width 491 height 29
select select "6"
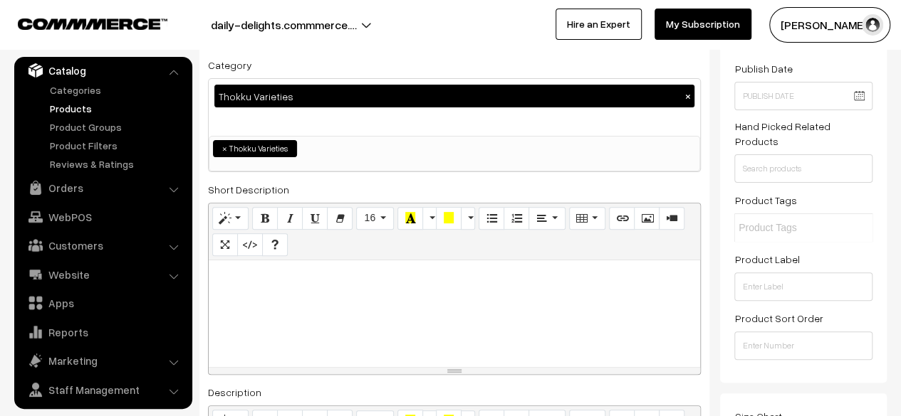
click at [310, 277] on p at bounding box center [454, 276] width 477 height 17
paste div
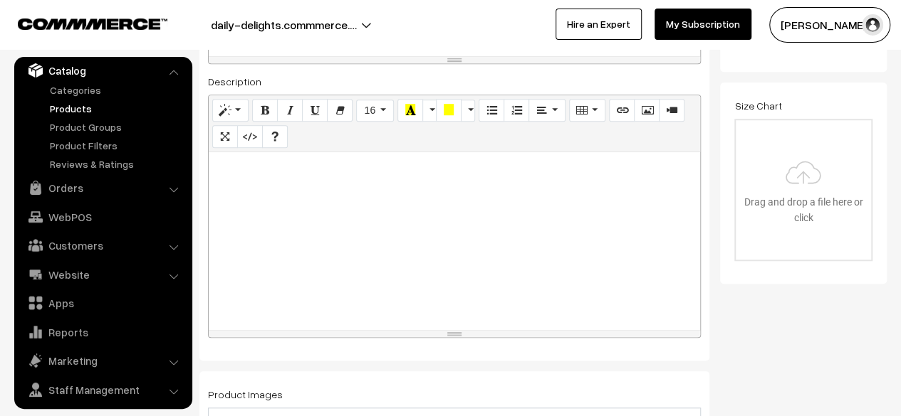
scroll to position [466, 0]
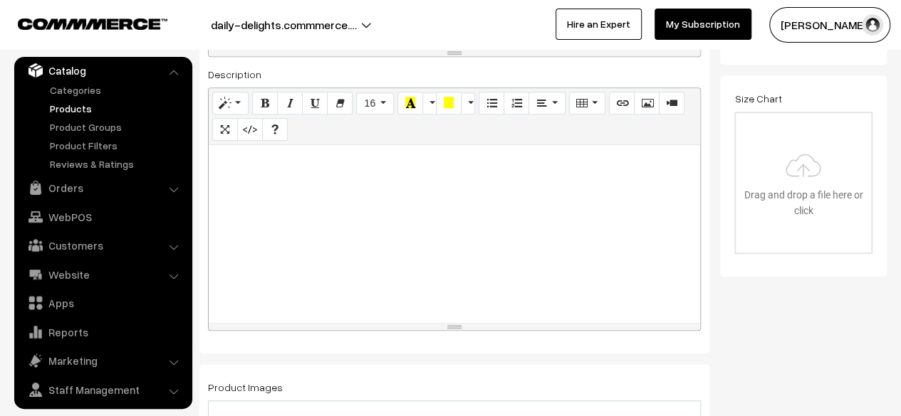
click at [398, 278] on div at bounding box center [454, 234] width 491 height 178
paste div
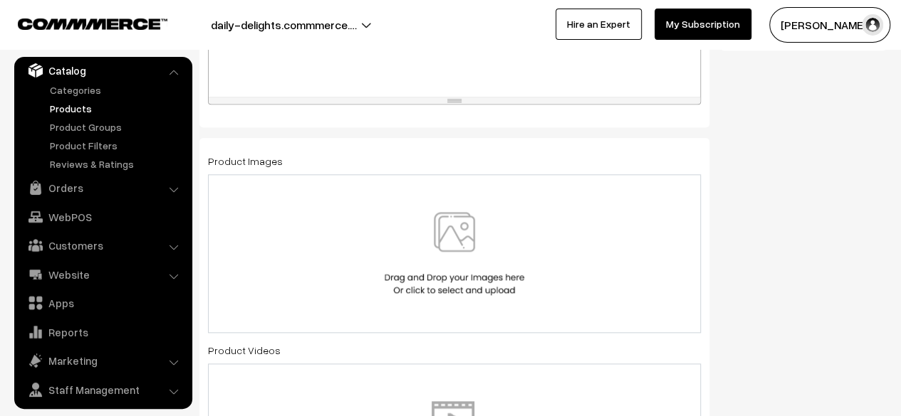
scroll to position [706, 0]
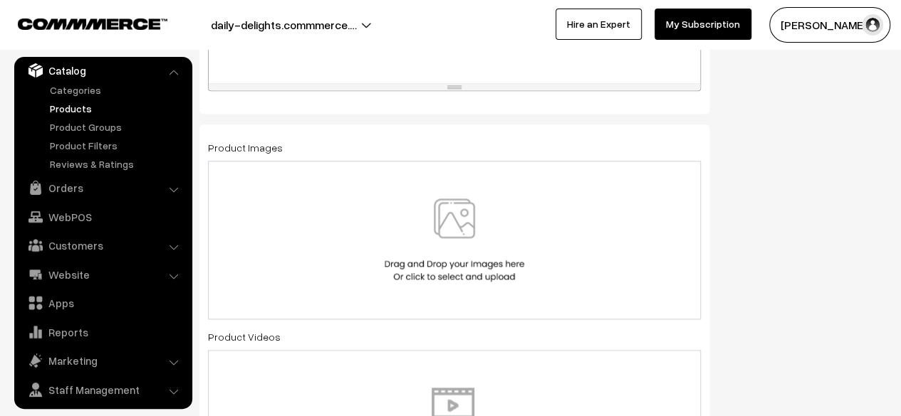
click at [469, 199] on img at bounding box center [454, 240] width 147 height 83
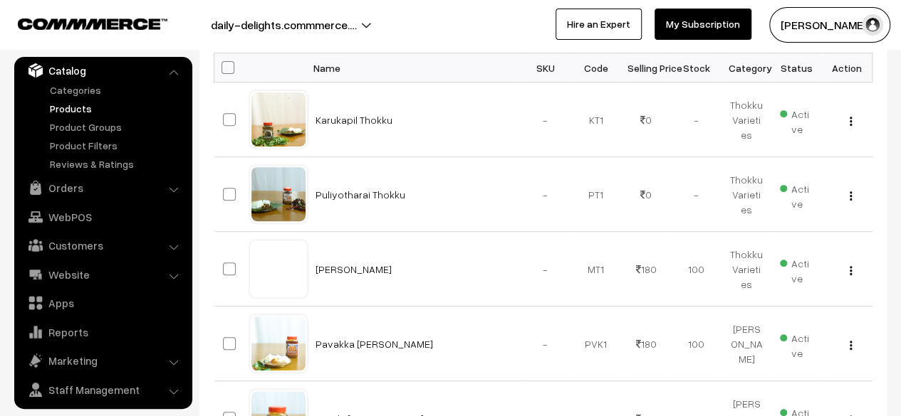
scroll to position [238, 0]
drag, startPoint x: 905, startPoint y: 105, endPoint x: 904, endPoint y: 180, distance: 75.5
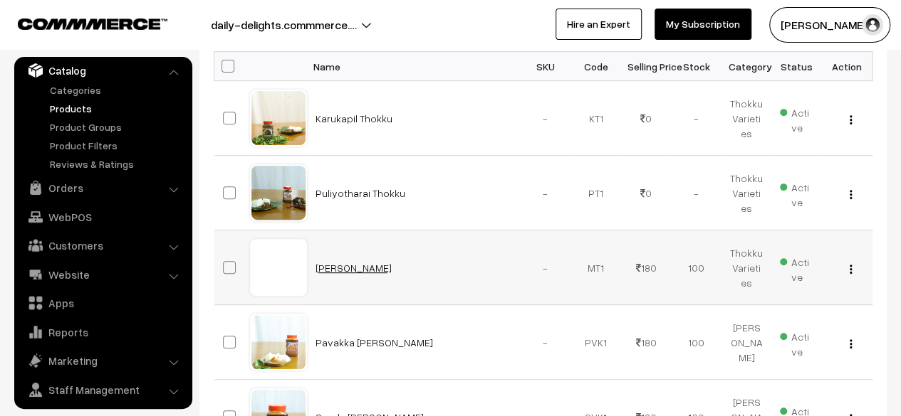
click at [346, 266] on link "Mudakthan Thokku" at bounding box center [353, 268] width 76 height 12
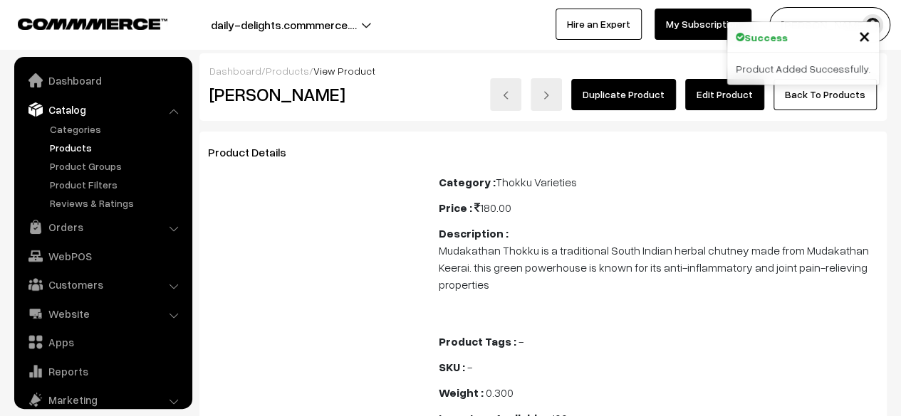
scroll to position [39, 0]
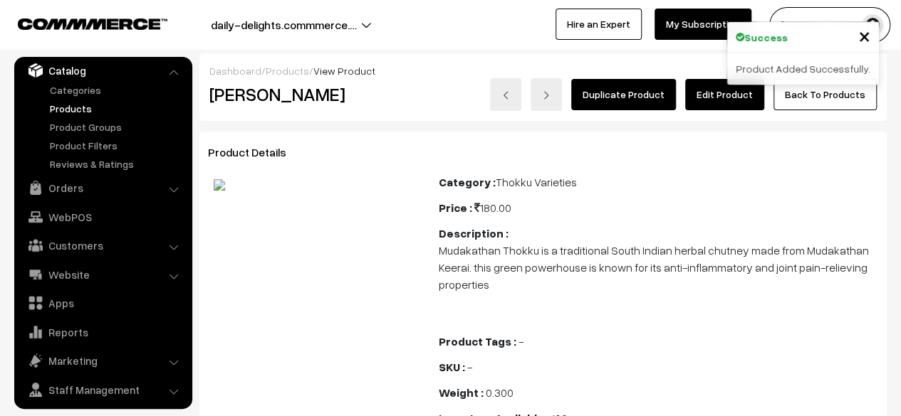
click at [719, 89] on link "Edit Product" at bounding box center [724, 94] width 79 height 31
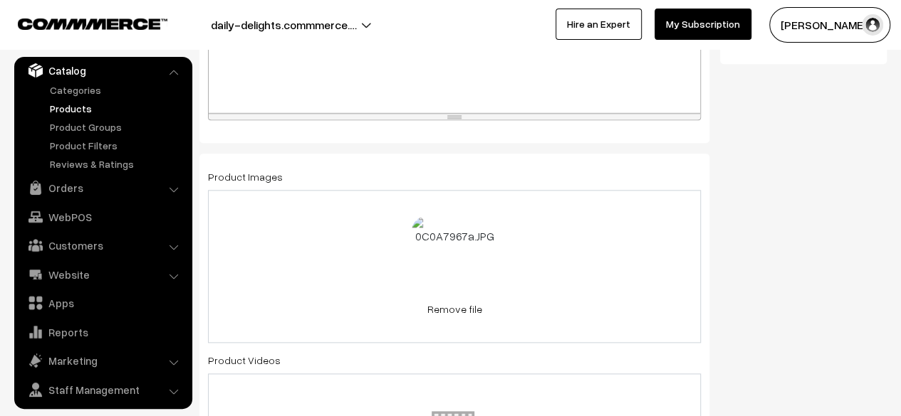
scroll to position [681, 0]
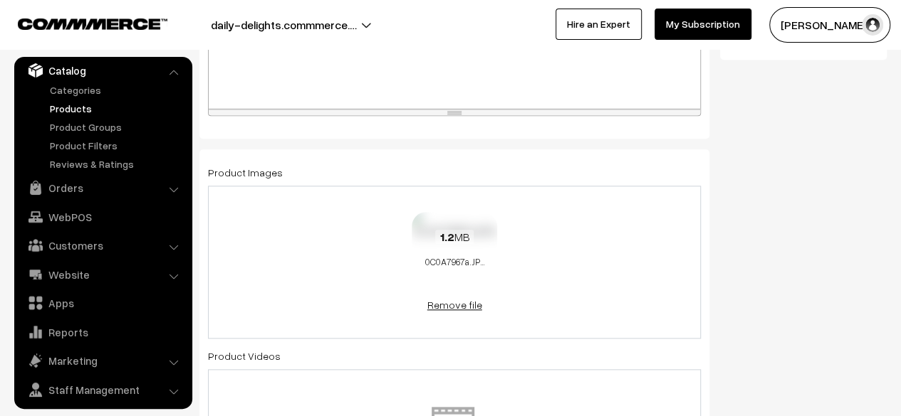
click at [468, 304] on link "Remove file" at bounding box center [453, 305] width 85 height 15
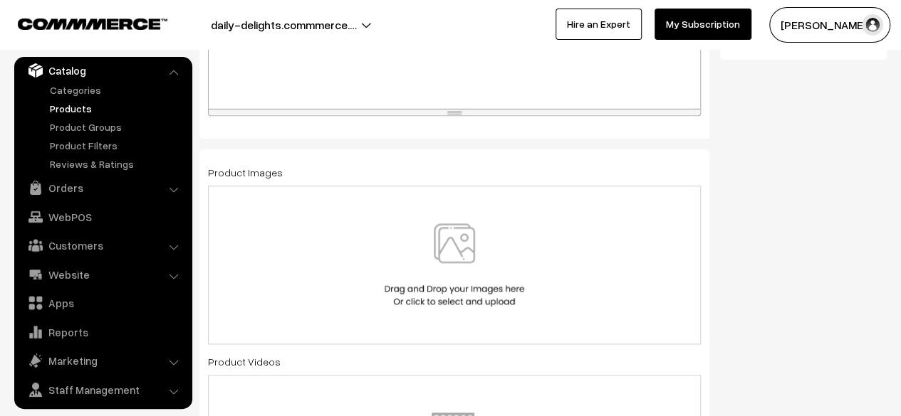
click at [450, 275] on img at bounding box center [454, 265] width 147 height 83
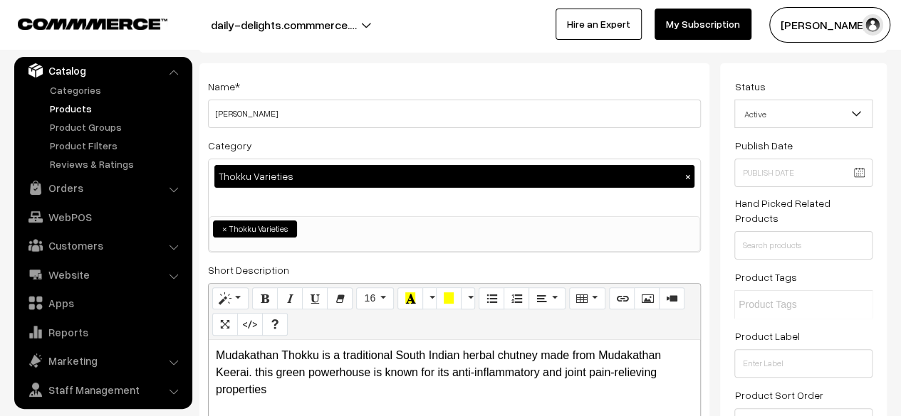
scroll to position [0, 0]
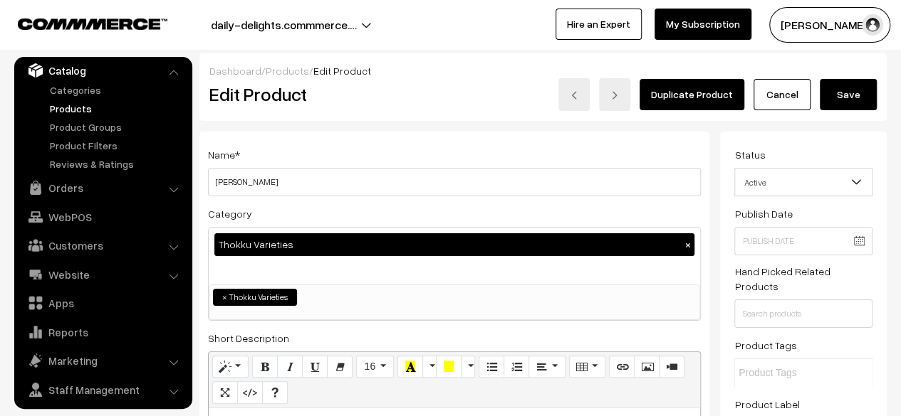
click at [857, 89] on button "Save" at bounding box center [847, 94] width 57 height 31
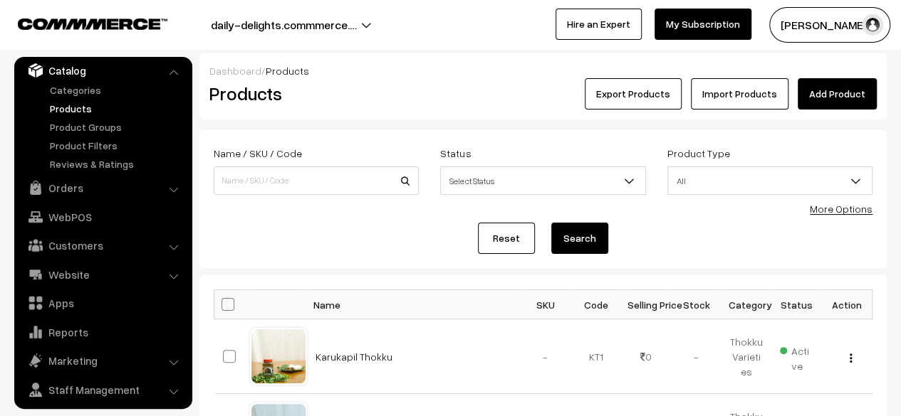
click at [861, 105] on link "Add Product" at bounding box center [836, 93] width 79 height 31
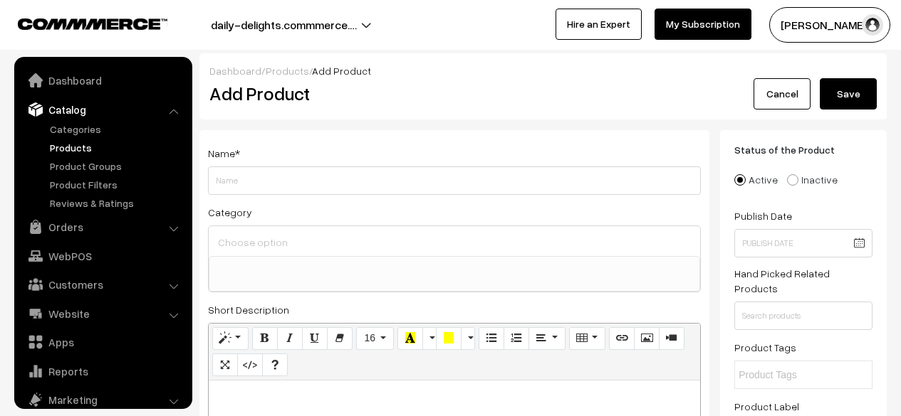
select select
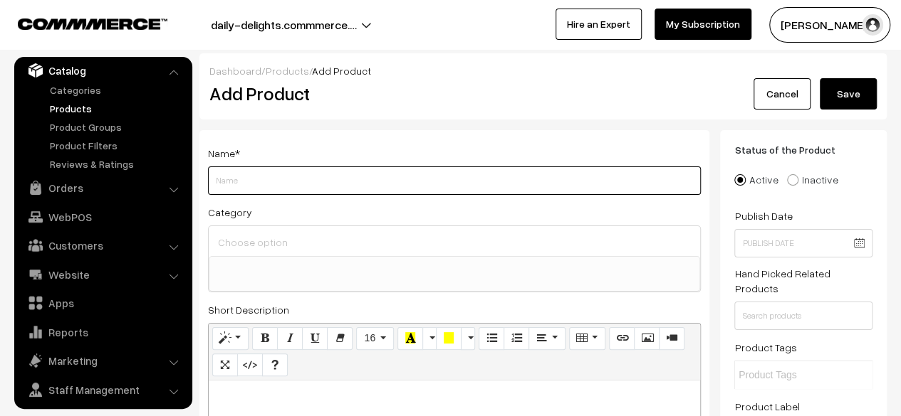
paste input "Thakkali Thokku"
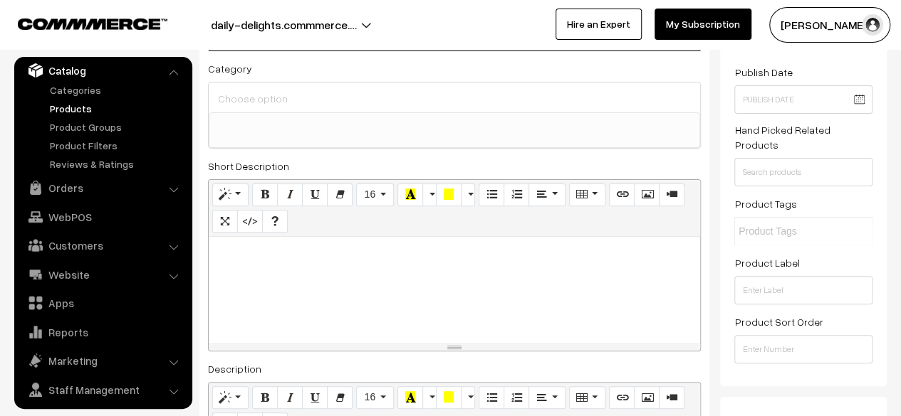
scroll to position [151, 0]
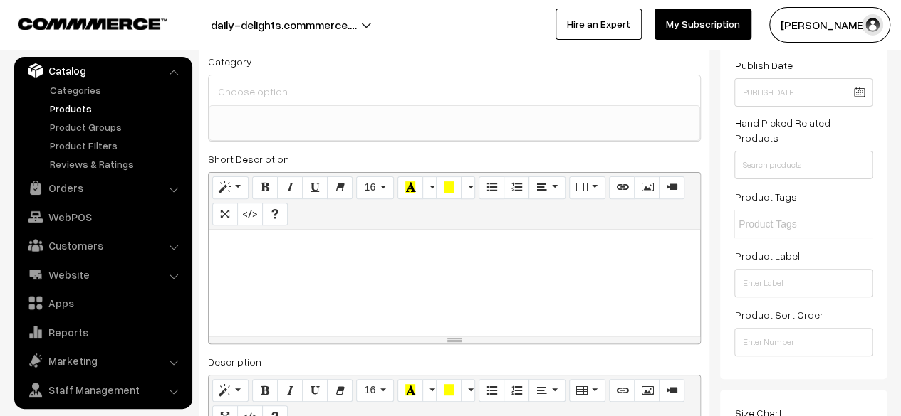
type input "Thakkali Thokku"
click at [264, 102] on div at bounding box center [454, 90] width 491 height 30
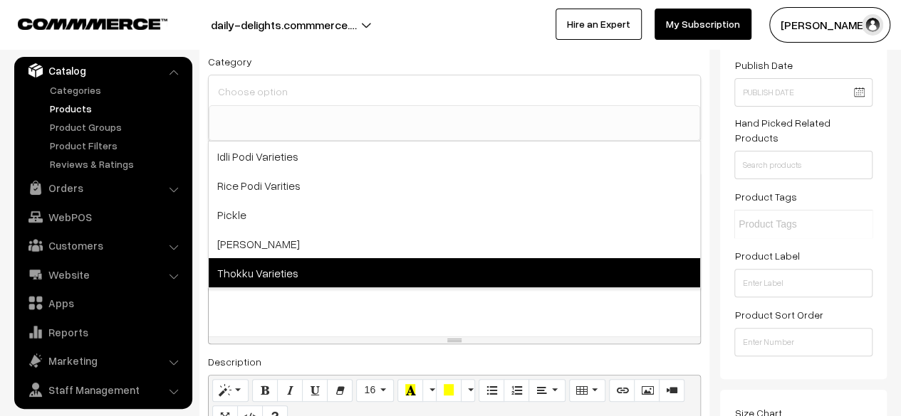
click at [241, 264] on span "Thokku Varieties" at bounding box center [454, 272] width 491 height 29
select select "6"
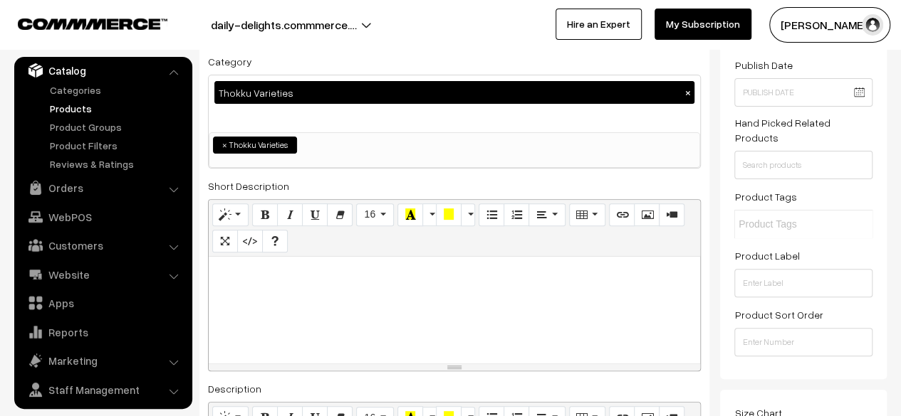
click at [263, 284] on div at bounding box center [454, 310] width 491 height 107
paste div
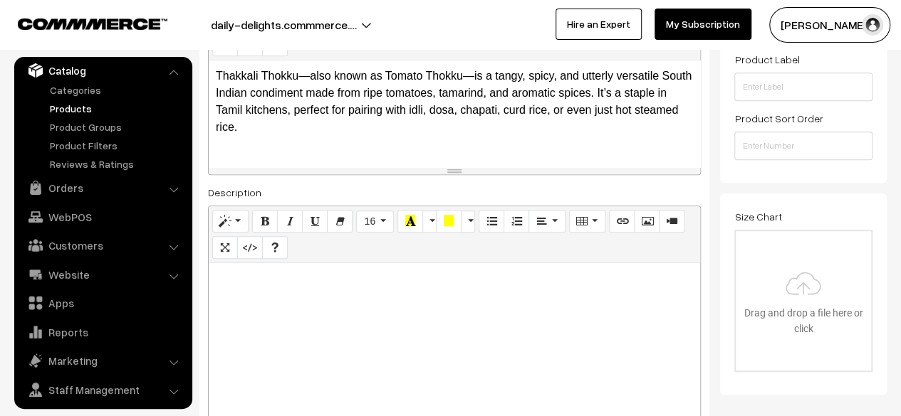
scroll to position [394, 0]
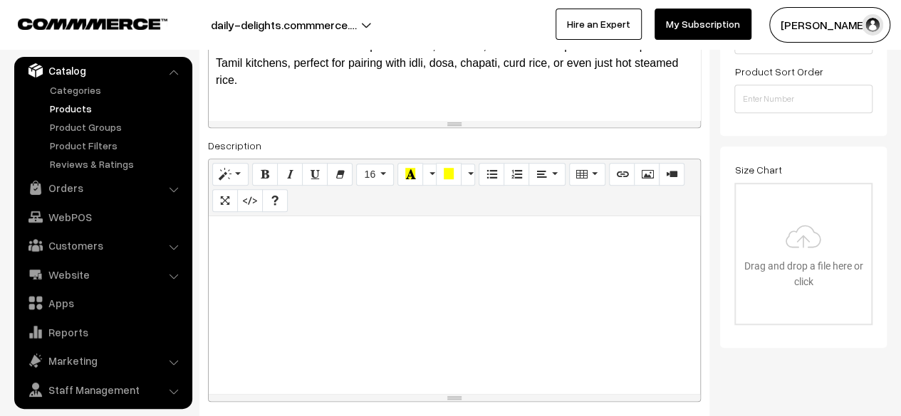
click at [481, 260] on div at bounding box center [454, 305] width 491 height 178
paste div
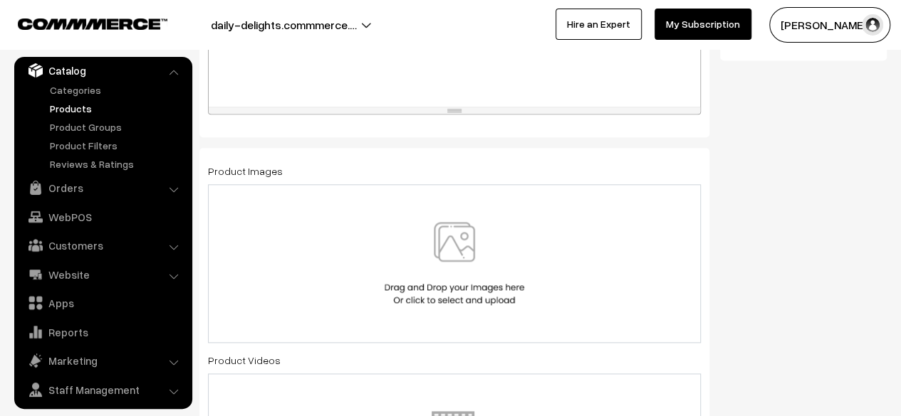
scroll to position [716, 0]
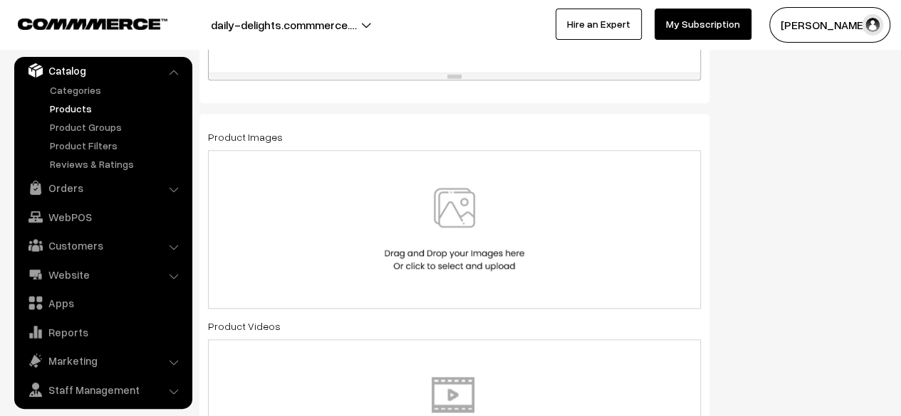
click at [468, 225] on img at bounding box center [454, 229] width 147 height 83
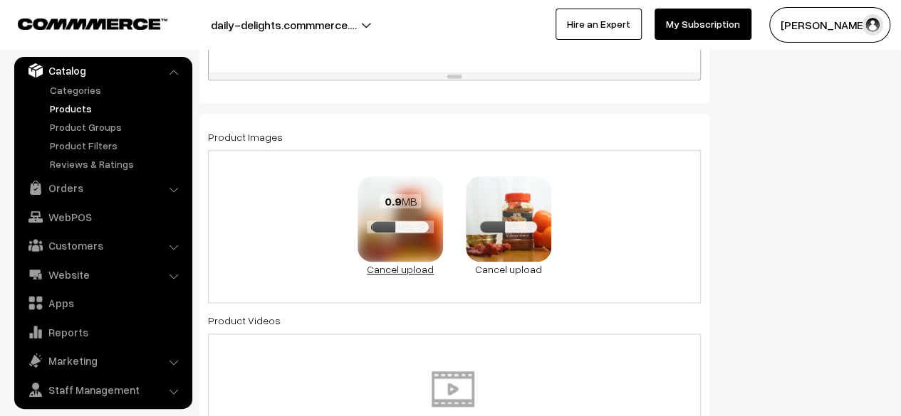
click at [386, 268] on link "Cancel upload" at bounding box center [399, 269] width 85 height 15
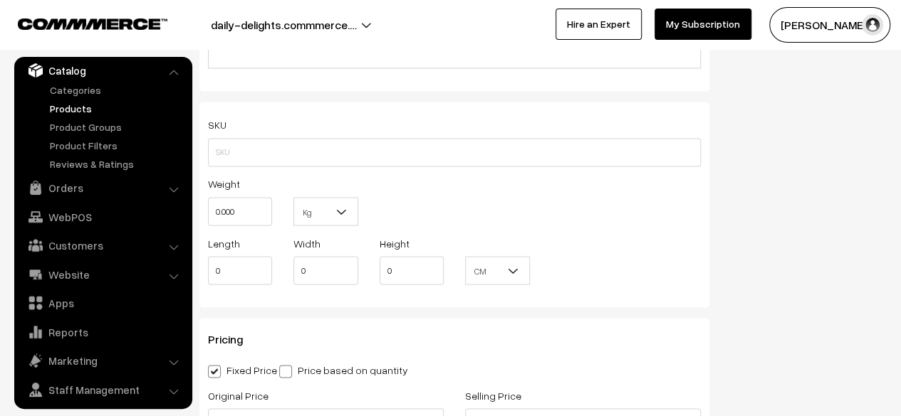
scroll to position [1143, 0]
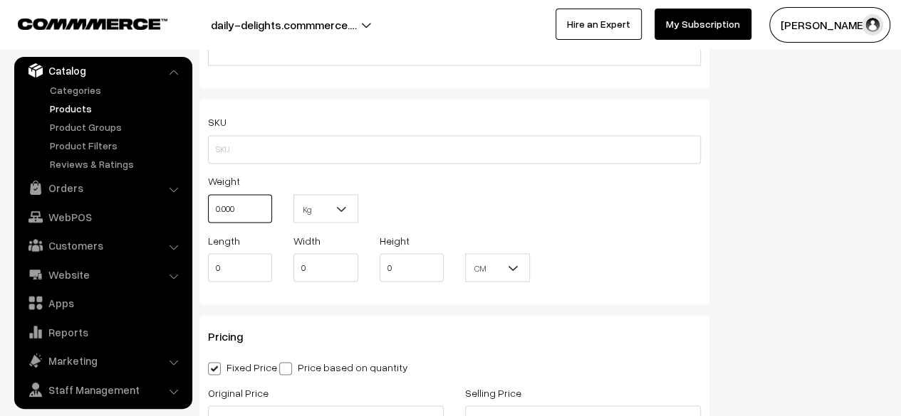
click at [256, 216] on input "0.000" at bounding box center [240, 208] width 64 height 28
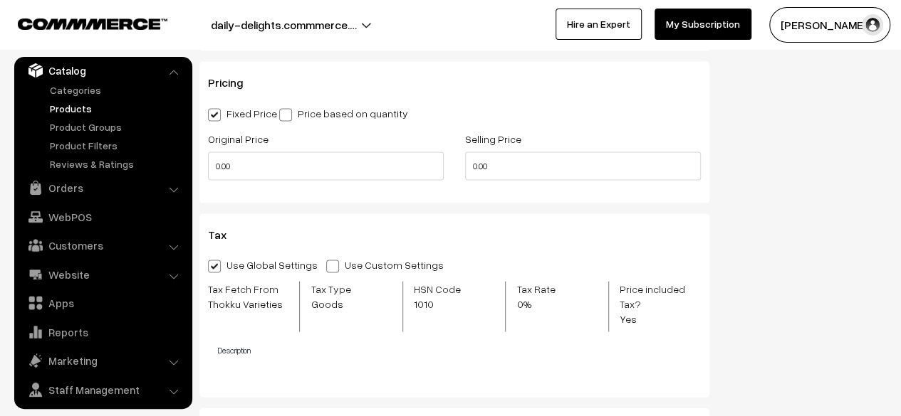
scroll to position [1414, 0]
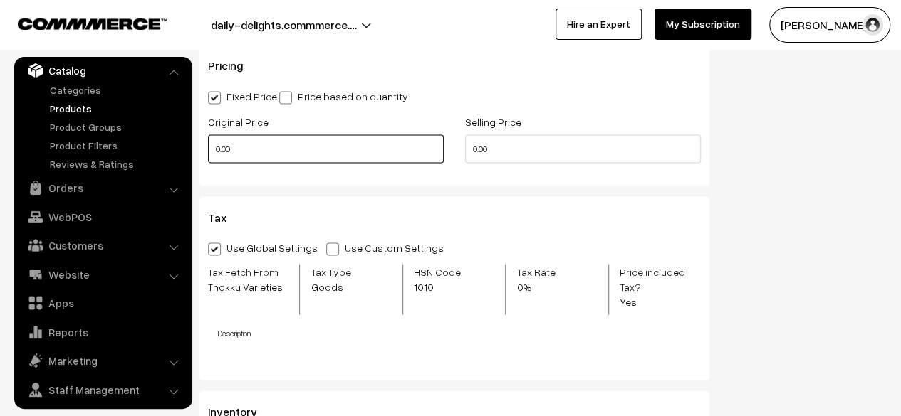
type input "0.30"
drag, startPoint x: 296, startPoint y: 150, endPoint x: 157, endPoint y: 143, distance: 139.0
type input "130"
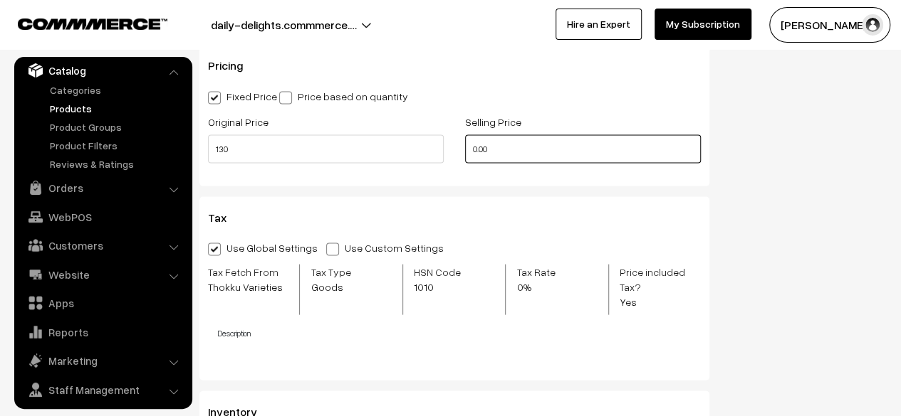
drag, startPoint x: 533, startPoint y: 146, endPoint x: 446, endPoint y: 145, distance: 87.6
click at [446, 145] on div "Original Price 130 Selling Price 0.00" at bounding box center [454, 142] width 514 height 59
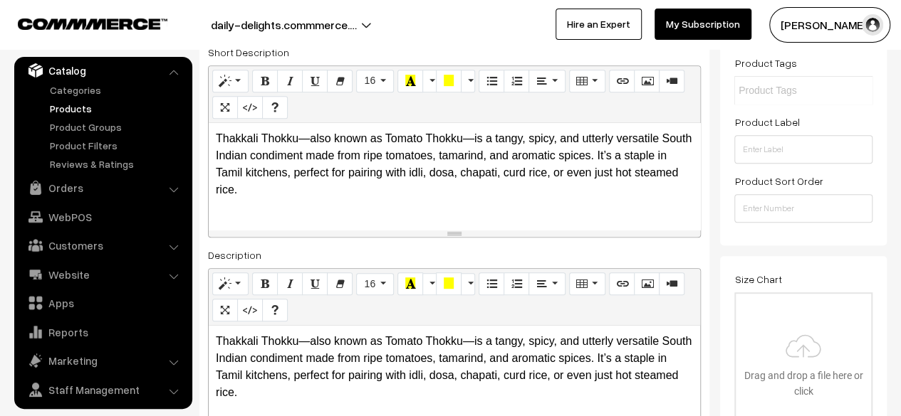
scroll to position [0, 0]
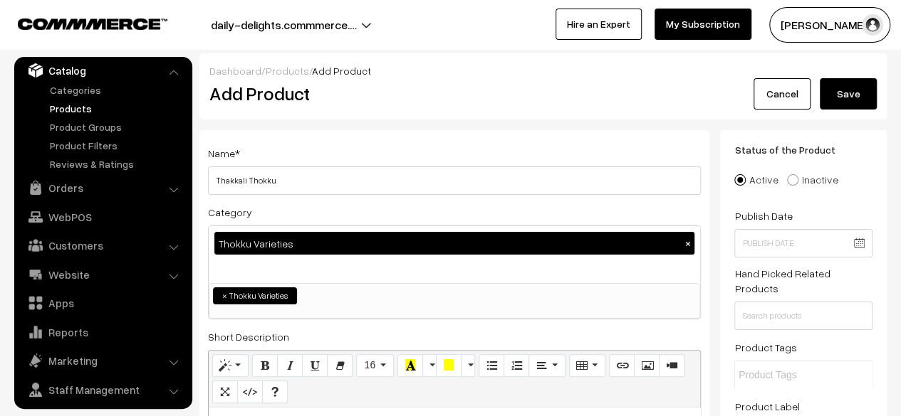
type input "180"
click at [856, 89] on button "Save" at bounding box center [847, 93] width 57 height 31
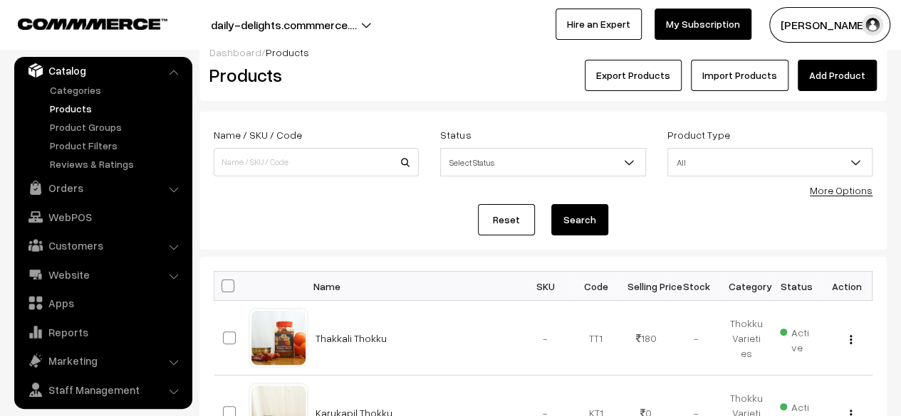
scroll to position [10, 0]
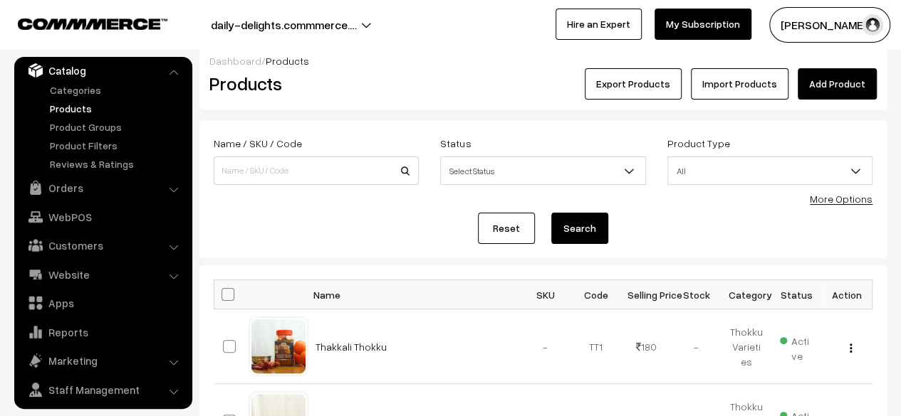
click at [843, 85] on link "Add Product" at bounding box center [836, 83] width 79 height 31
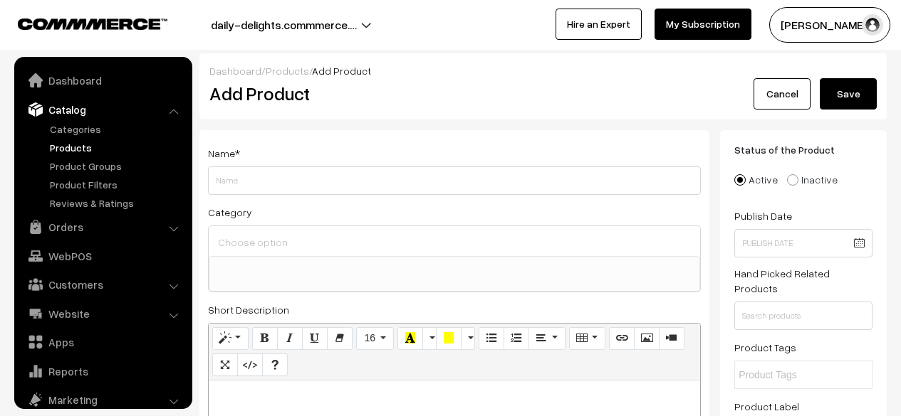
select select
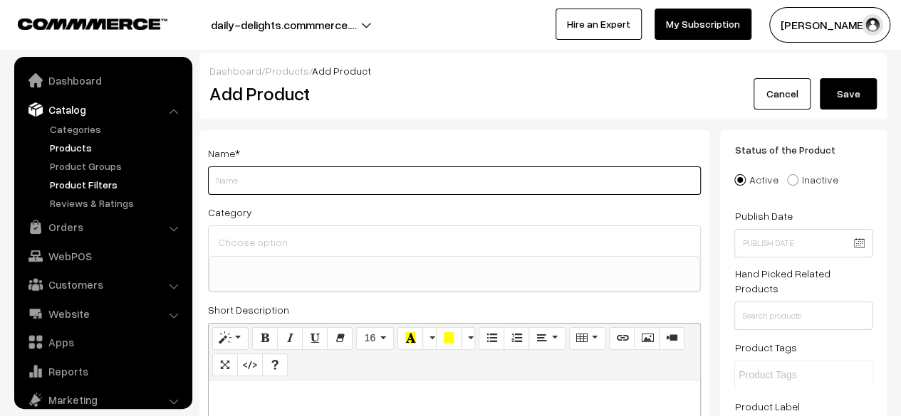
scroll to position [39, 0]
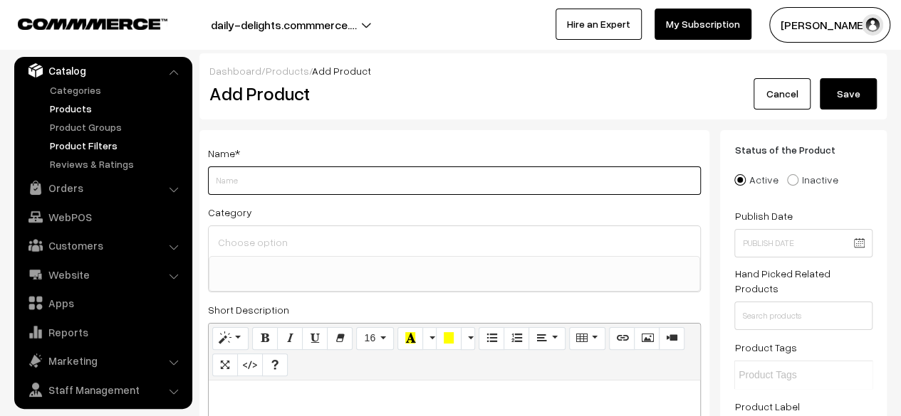
paste input "Pirandai Thokku"
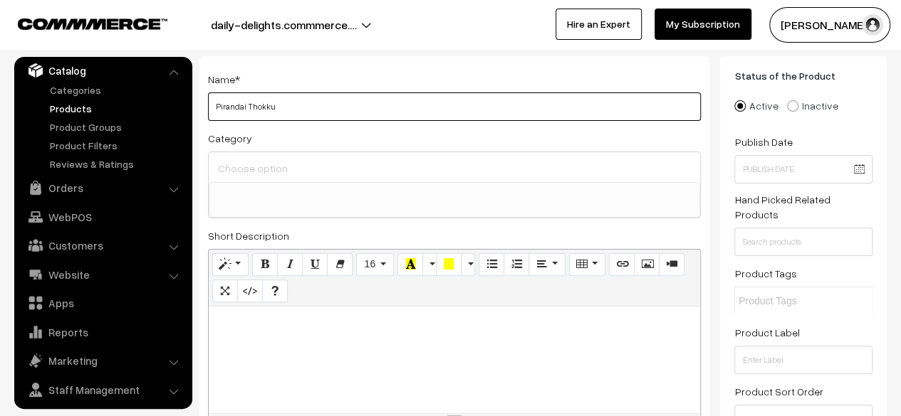
scroll to position [61, 0]
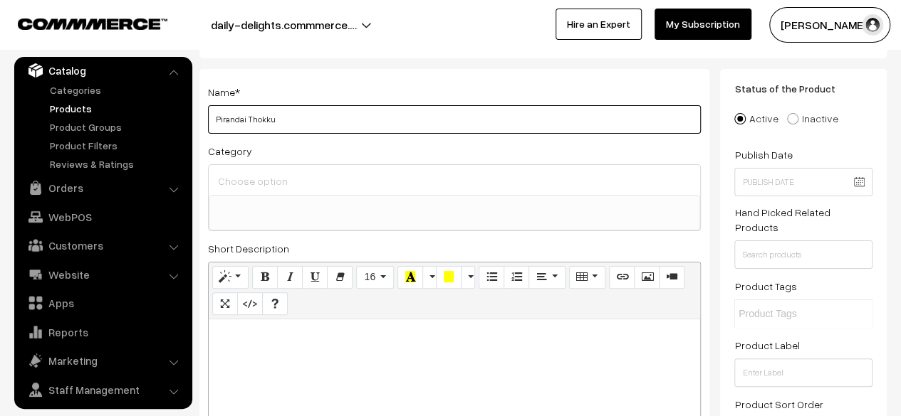
type input "Pirandai Thokku"
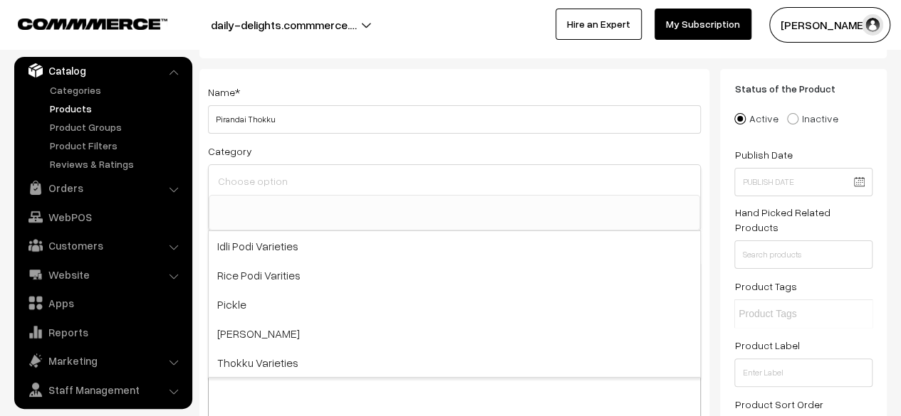
click at [379, 182] on input at bounding box center [454, 181] width 480 height 21
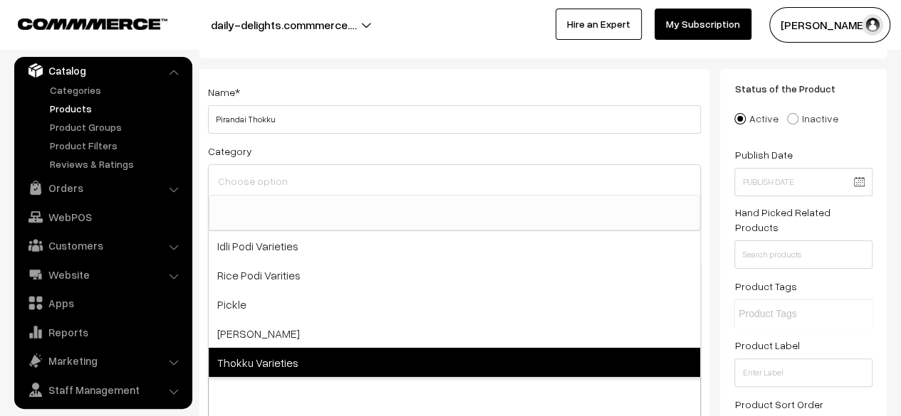
click at [295, 348] on span "Thokku Varieties" at bounding box center [454, 362] width 491 height 29
select select "6"
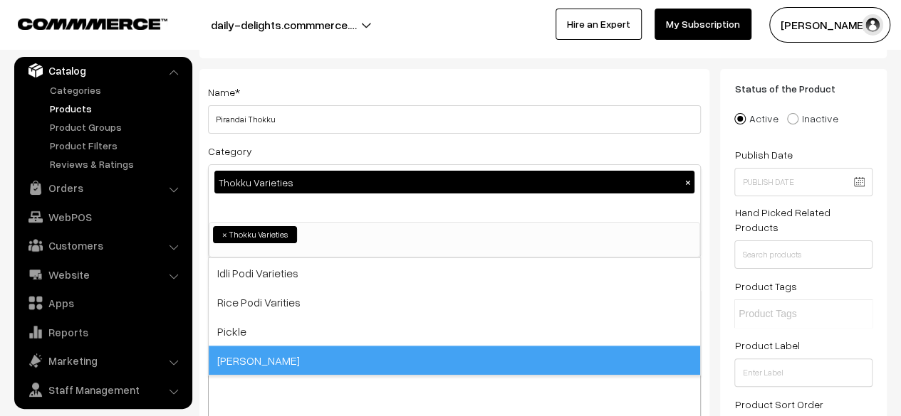
scroll to position [12, 0]
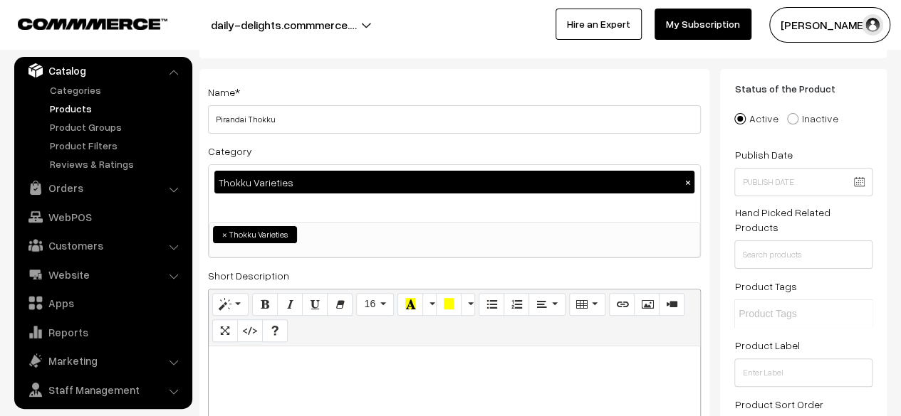
click at [396, 387] on div at bounding box center [454, 400] width 491 height 107
paste div
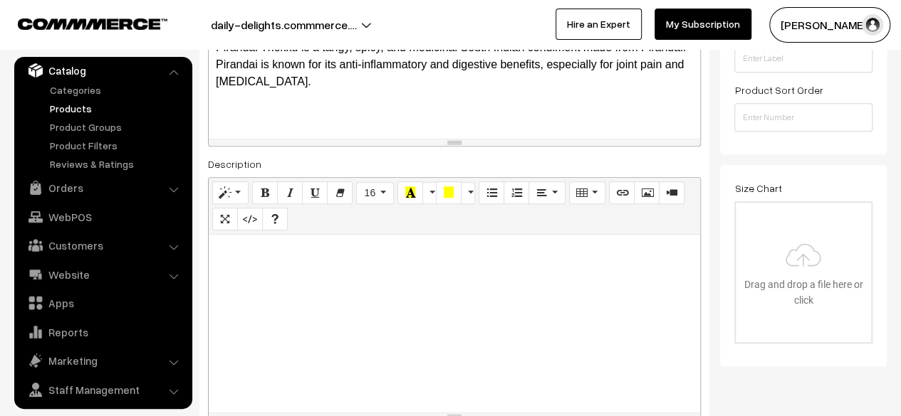
scroll to position [392, 0]
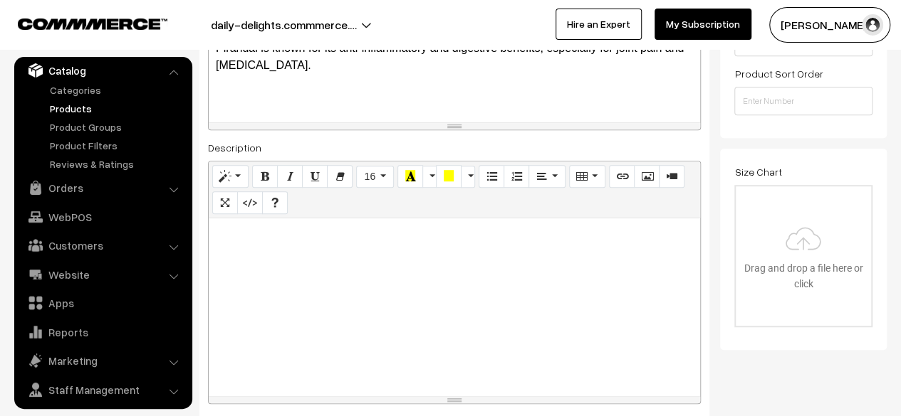
click at [394, 303] on div at bounding box center [454, 308] width 491 height 178
paste div
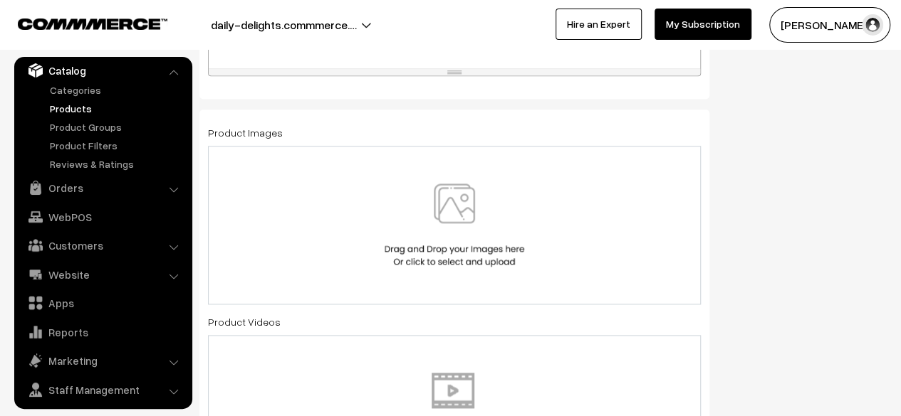
scroll to position [728, 0]
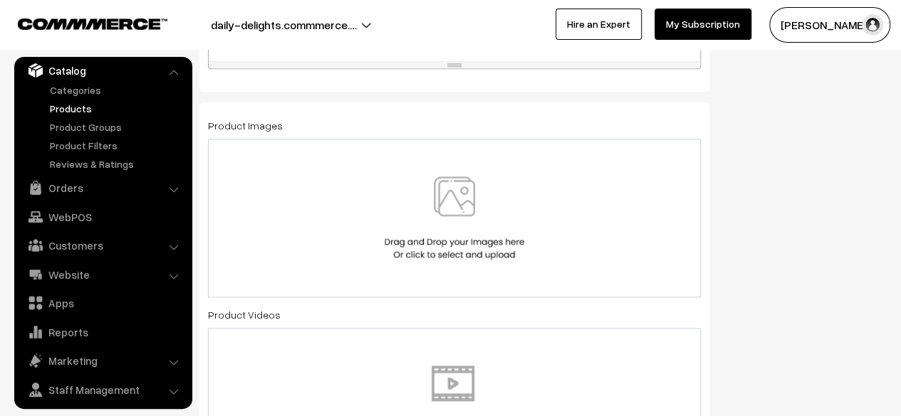
click at [463, 201] on img at bounding box center [454, 218] width 147 height 83
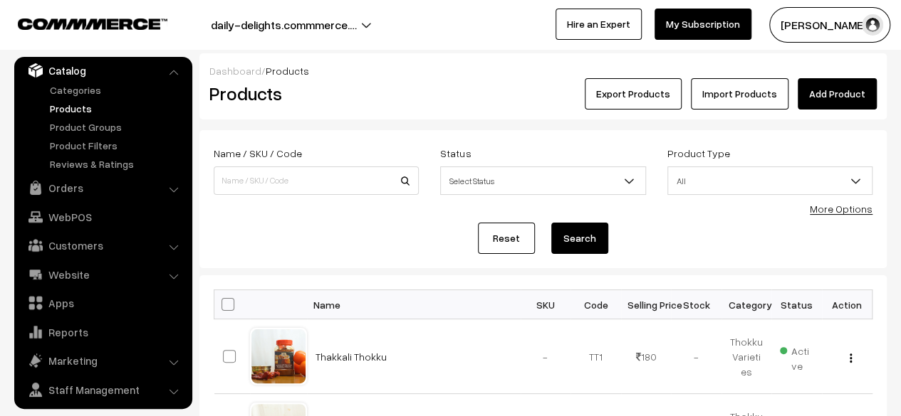
click at [900, 76] on html "Thank you for showing interest. Our team will call you shortly. Close daily-del…" at bounding box center [450, 208] width 901 height 416
click at [821, 98] on link "Add Product" at bounding box center [836, 93] width 79 height 31
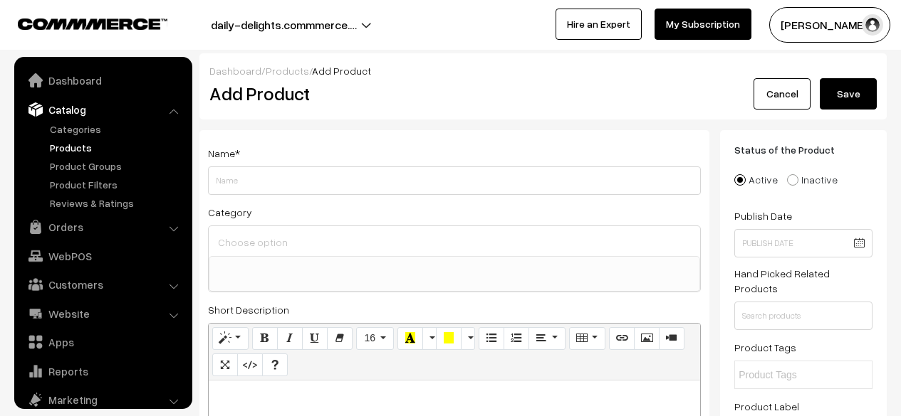
select select
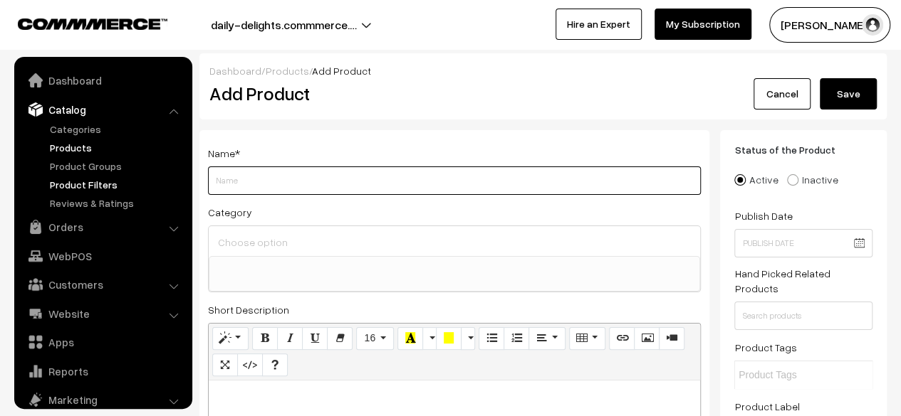
scroll to position [39, 0]
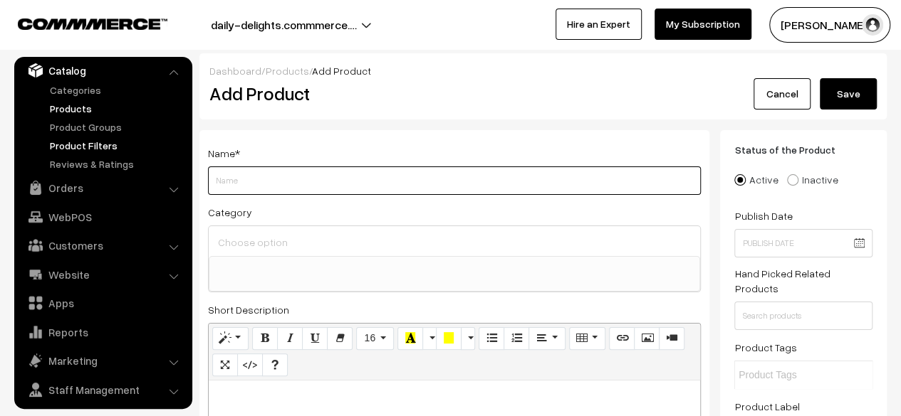
paste input "Puthina Thokku"
type input "Puthina Thokku"
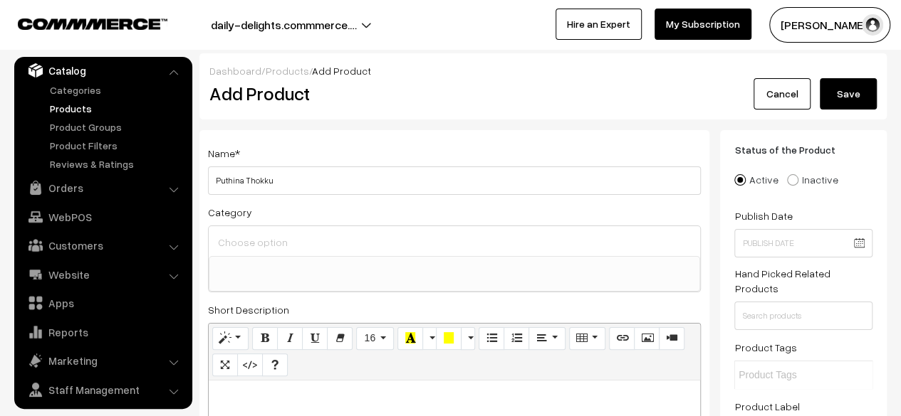
click at [323, 247] on input at bounding box center [454, 242] width 480 height 21
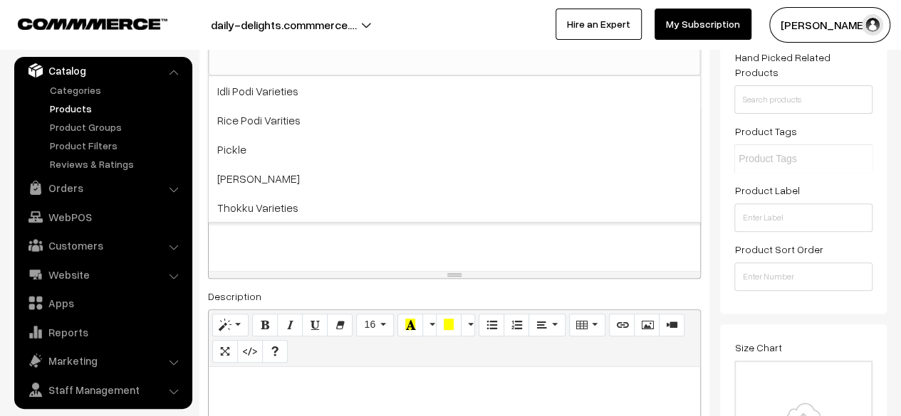
scroll to position [243, 0]
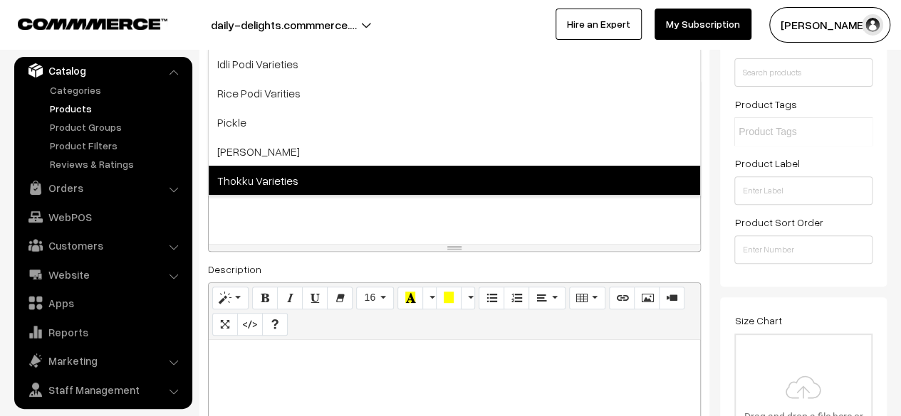
click at [384, 174] on span "Thokku Varieties" at bounding box center [454, 180] width 491 height 29
select select "6"
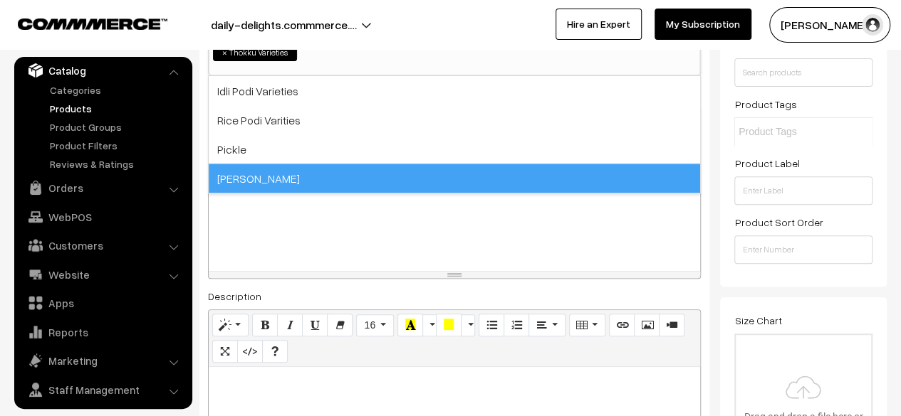
scroll to position [12, 0]
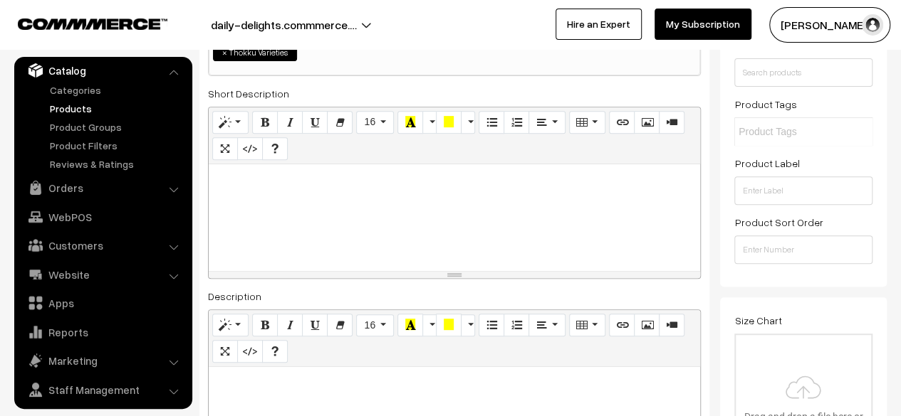
click at [272, 189] on div at bounding box center [454, 217] width 491 height 107
paste div
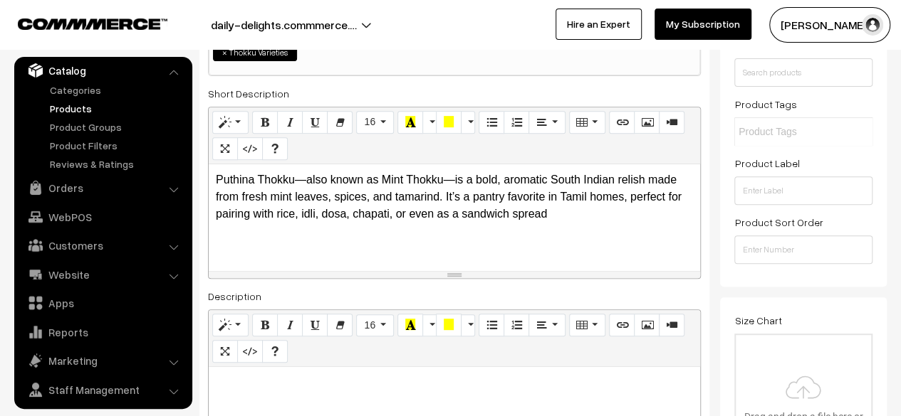
click at [310, 384] on p at bounding box center [454, 382] width 477 height 17
paste div
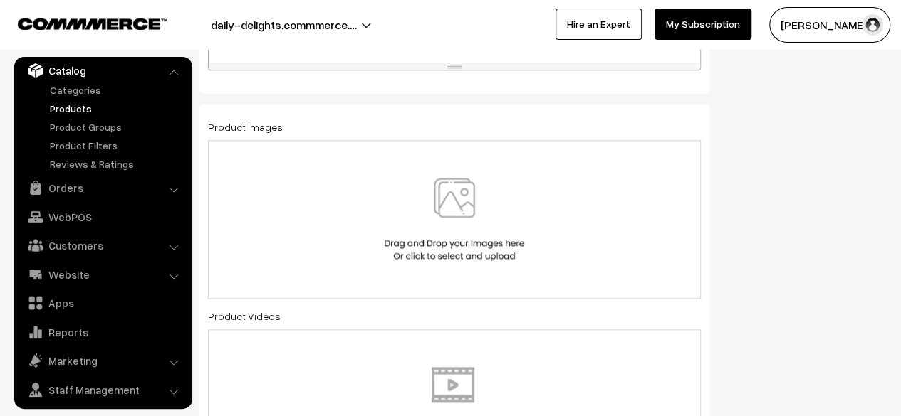
scroll to position [729, 0]
click at [463, 193] on img at bounding box center [454, 216] width 147 height 83
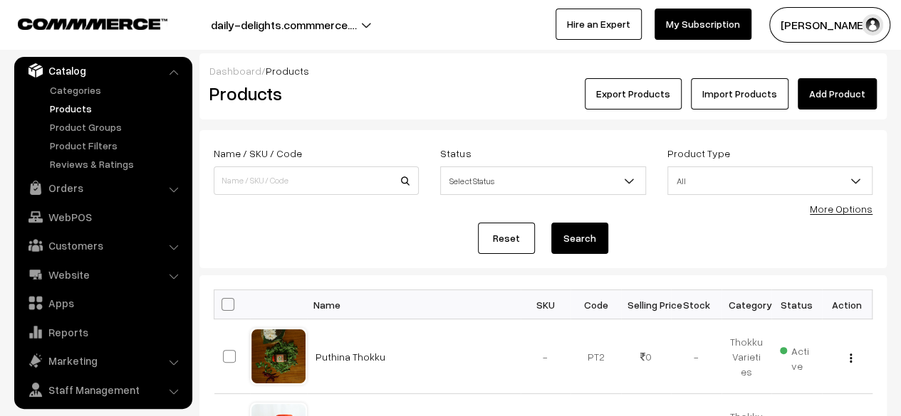
click at [174, 276] on li "Website Website Builder Authors" at bounding box center [103, 275] width 171 height 26
click at [167, 276] on link "Website" at bounding box center [102, 275] width 169 height 26
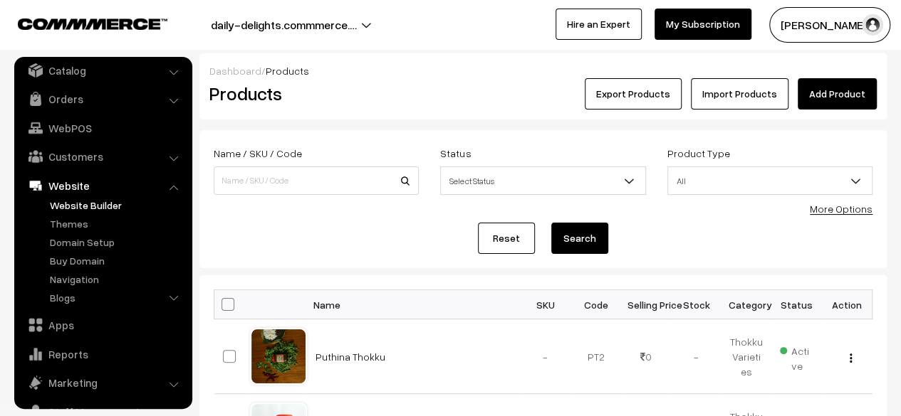
click at [80, 209] on link "Website Builder" at bounding box center [116, 205] width 141 height 15
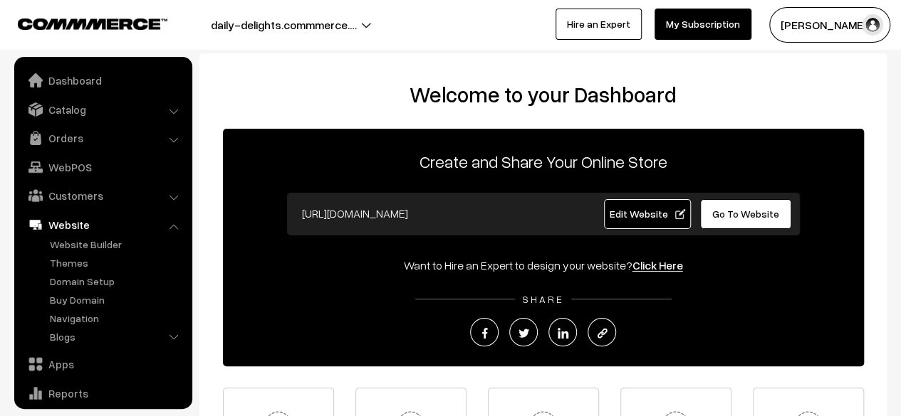
click at [75, 248] on link "Website Builder" at bounding box center [116, 244] width 141 height 15
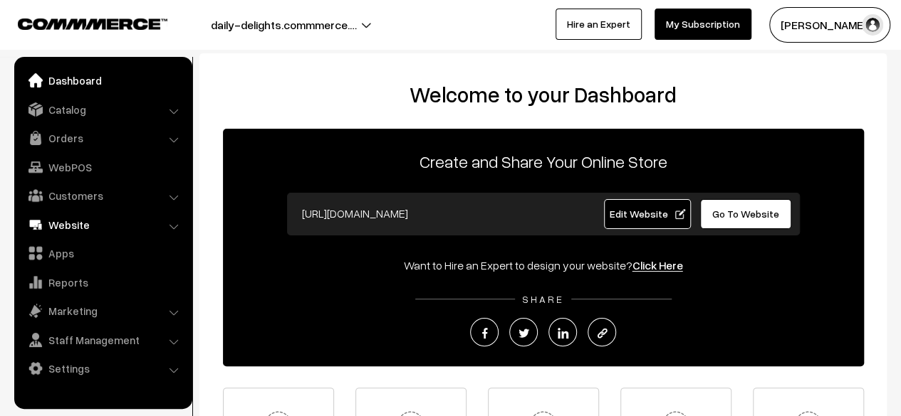
click at [74, 220] on link "Website" at bounding box center [102, 225] width 169 height 26
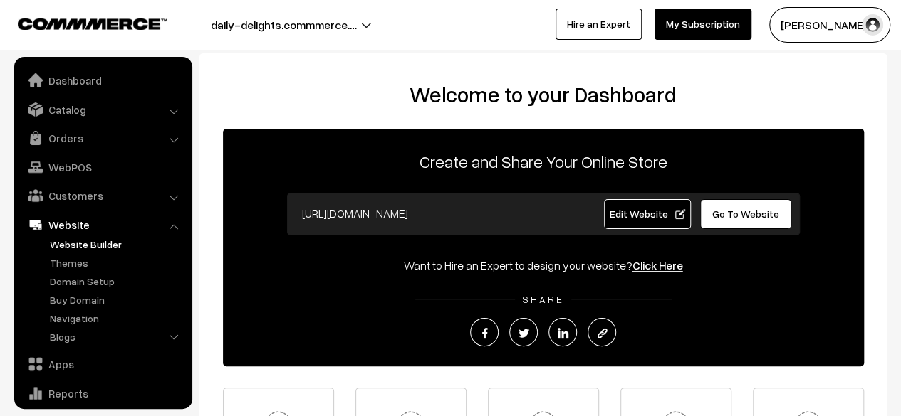
click at [73, 250] on link "Website Builder" at bounding box center [116, 244] width 141 height 15
